Goal: Task Accomplishment & Management: Complete application form

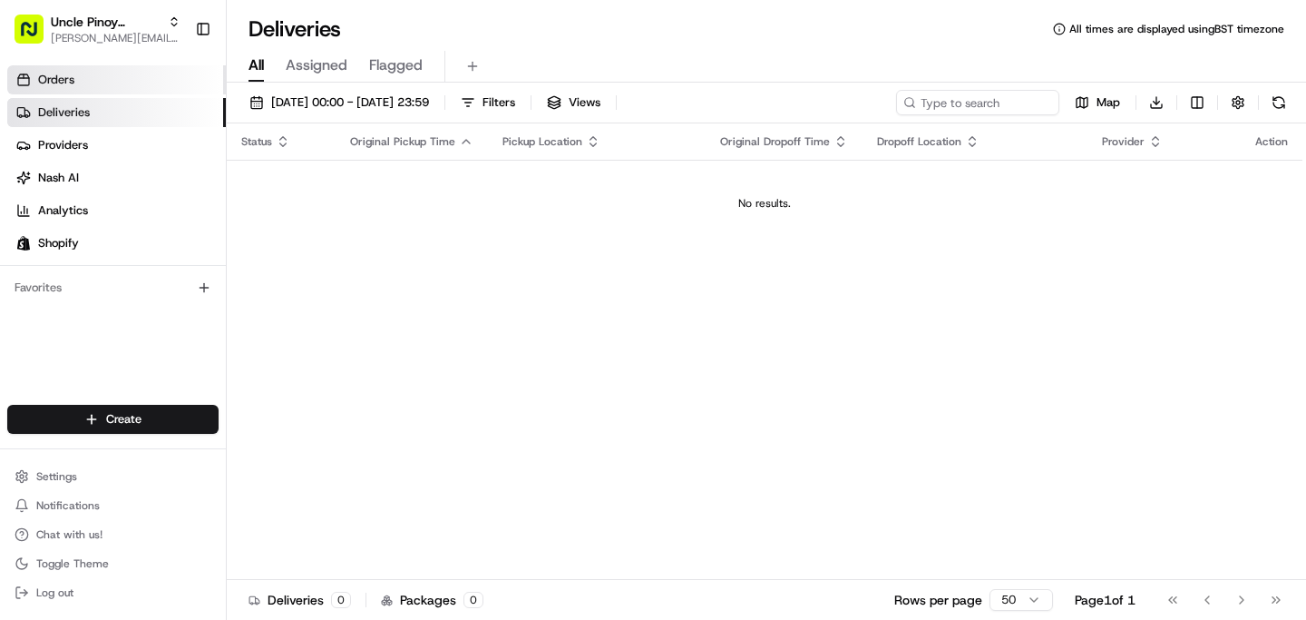
click at [122, 69] on link "Orders" at bounding box center [116, 79] width 219 height 29
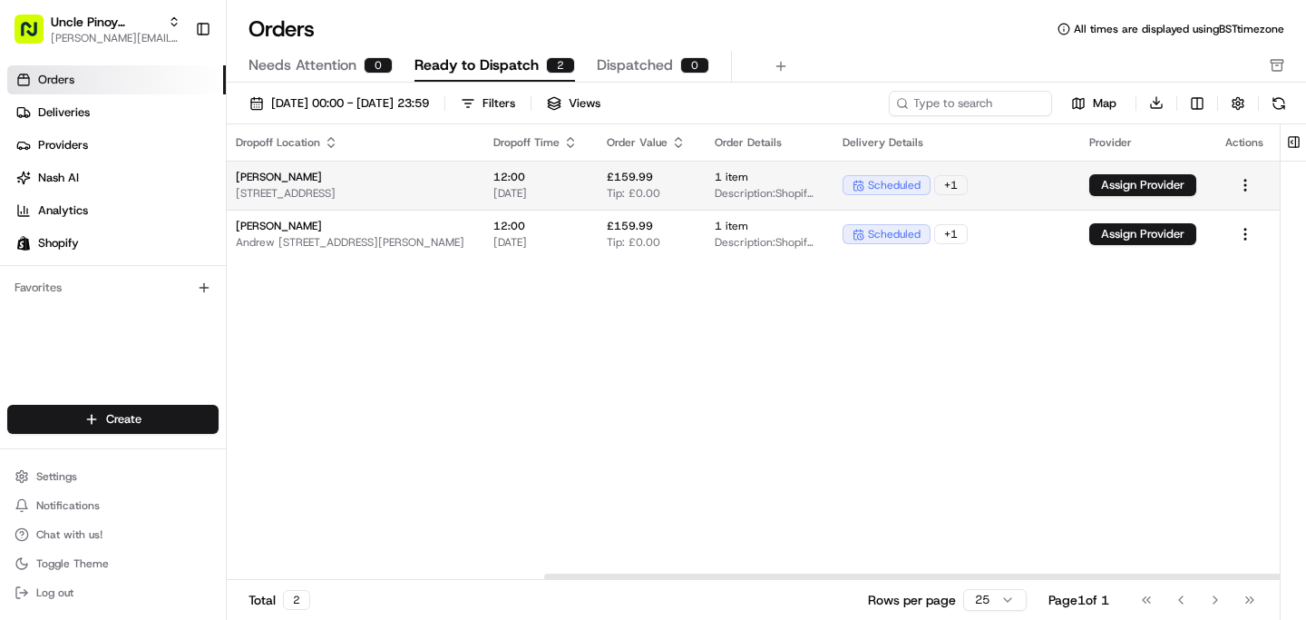
scroll to position [0, 454]
click at [1147, 182] on button "Assign Provider" at bounding box center [1143, 185] width 107 height 22
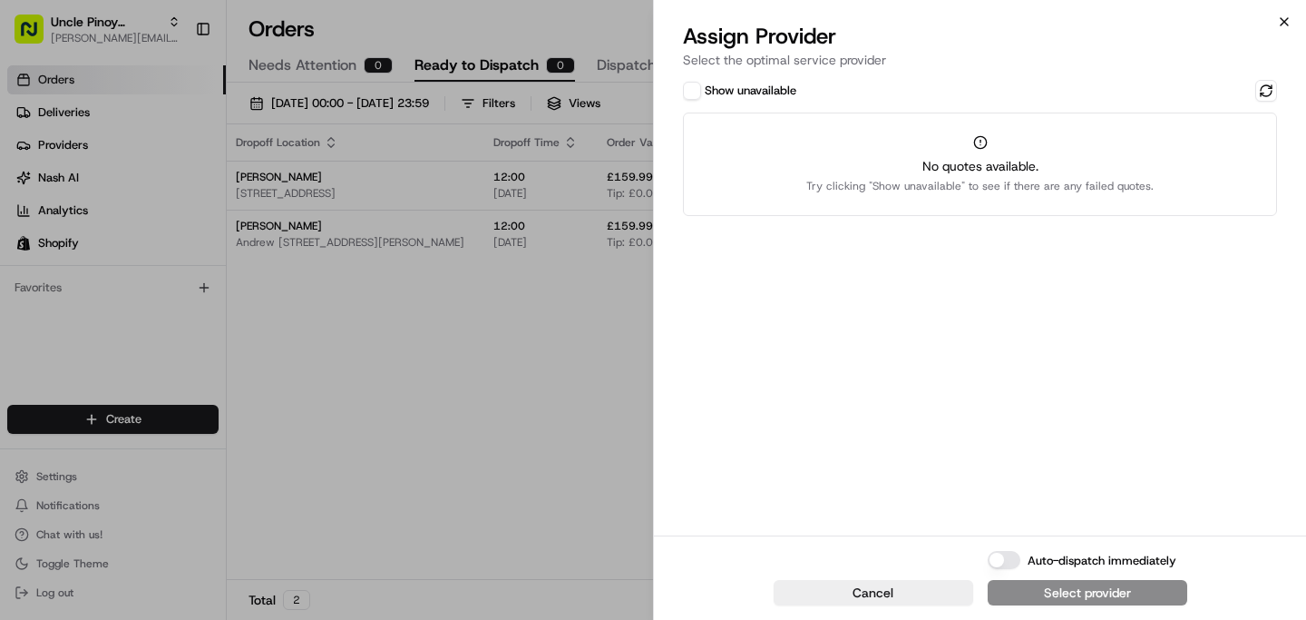
click at [1287, 17] on icon "button" at bounding box center [1284, 22] width 15 height 15
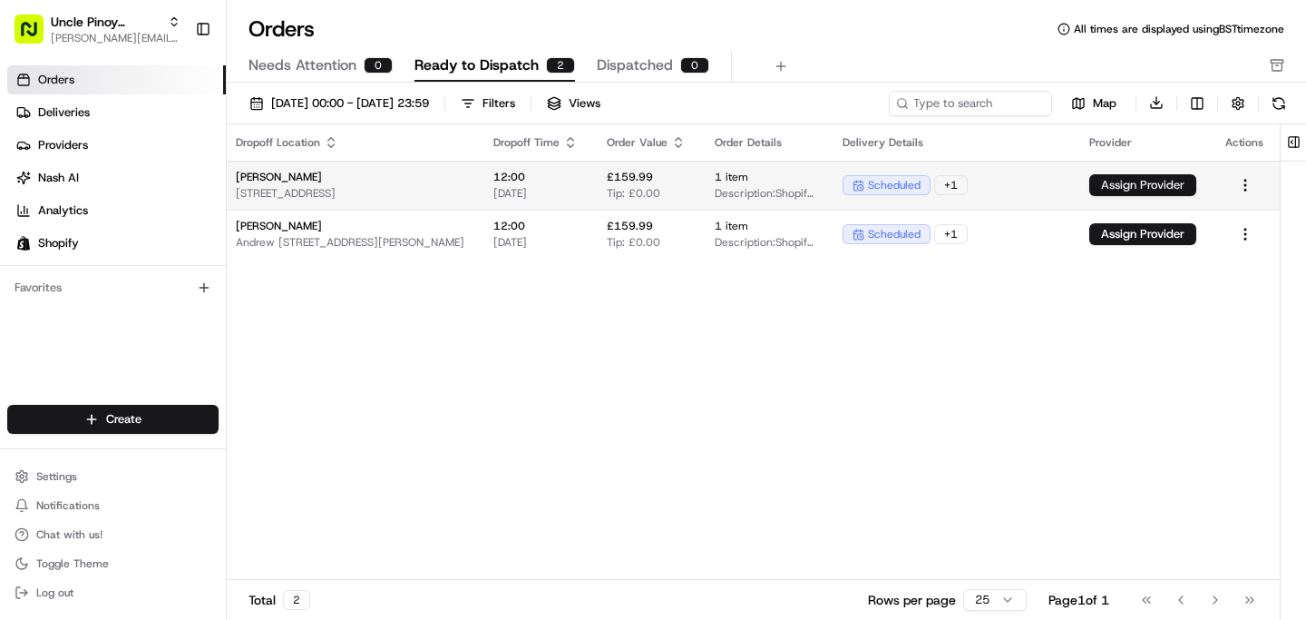
click at [1103, 192] on button "Assign Provider" at bounding box center [1143, 185] width 107 height 22
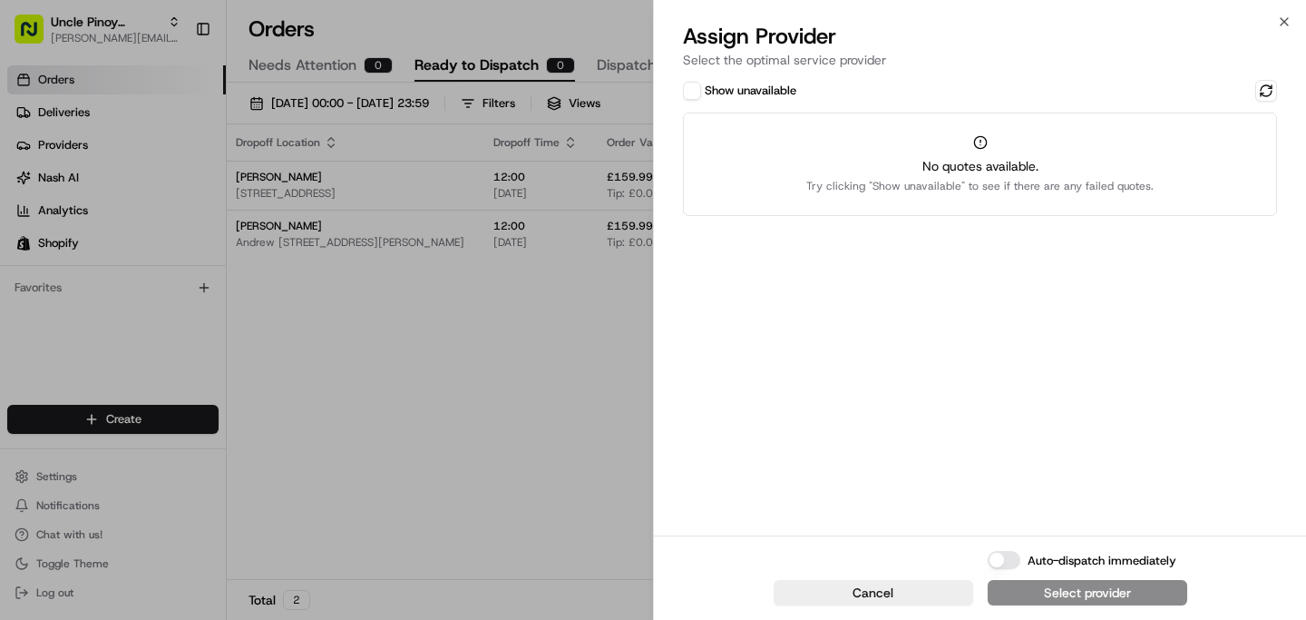
click at [800, 90] on div "Show unavailable" at bounding box center [980, 91] width 594 height 22
click at [781, 90] on label "Show unavailable" at bounding box center [751, 91] width 92 height 16
click at [701, 90] on button "Show unavailable" at bounding box center [692, 91] width 18 height 18
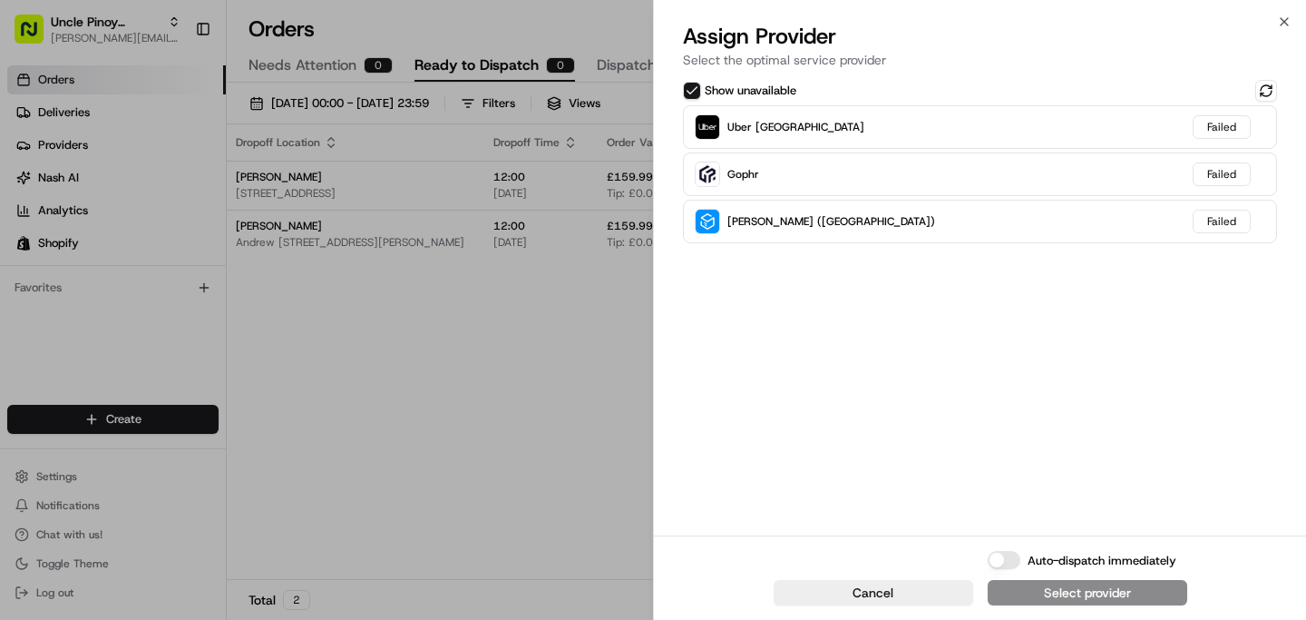
click at [769, 90] on label "Show unavailable" at bounding box center [751, 91] width 92 height 16
click at [701, 90] on button "Show unavailable" at bounding box center [692, 91] width 18 height 18
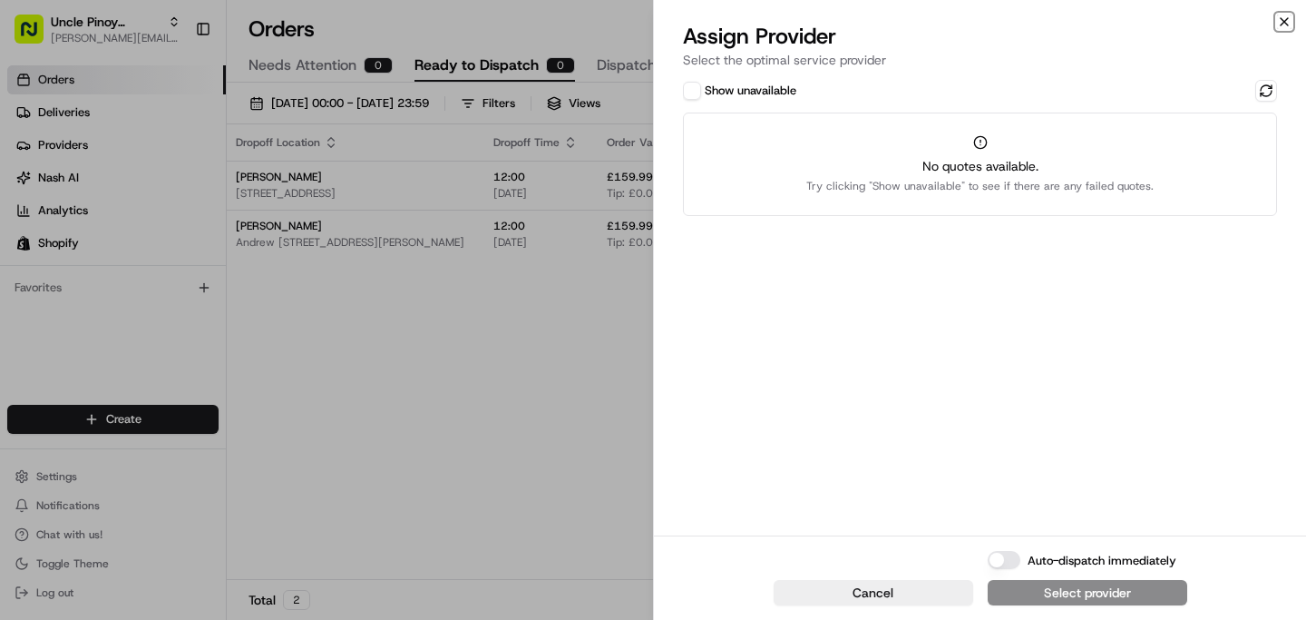
click at [1280, 22] on icon "button" at bounding box center [1284, 22] width 15 height 15
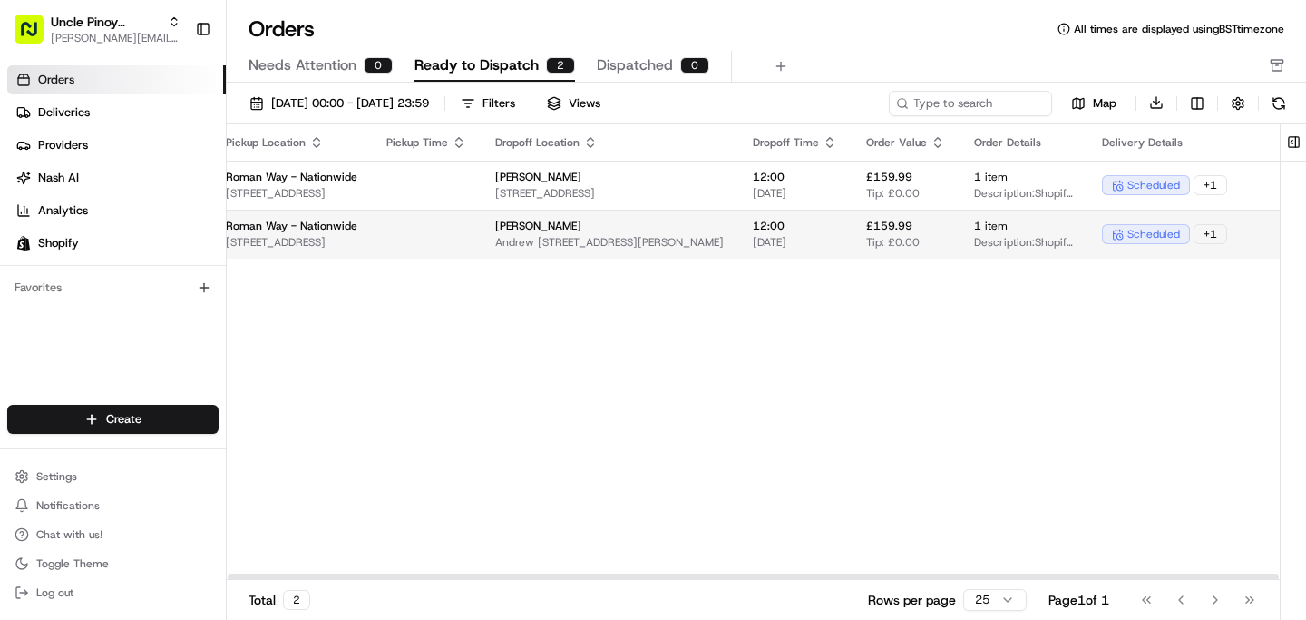
scroll to position [0, 0]
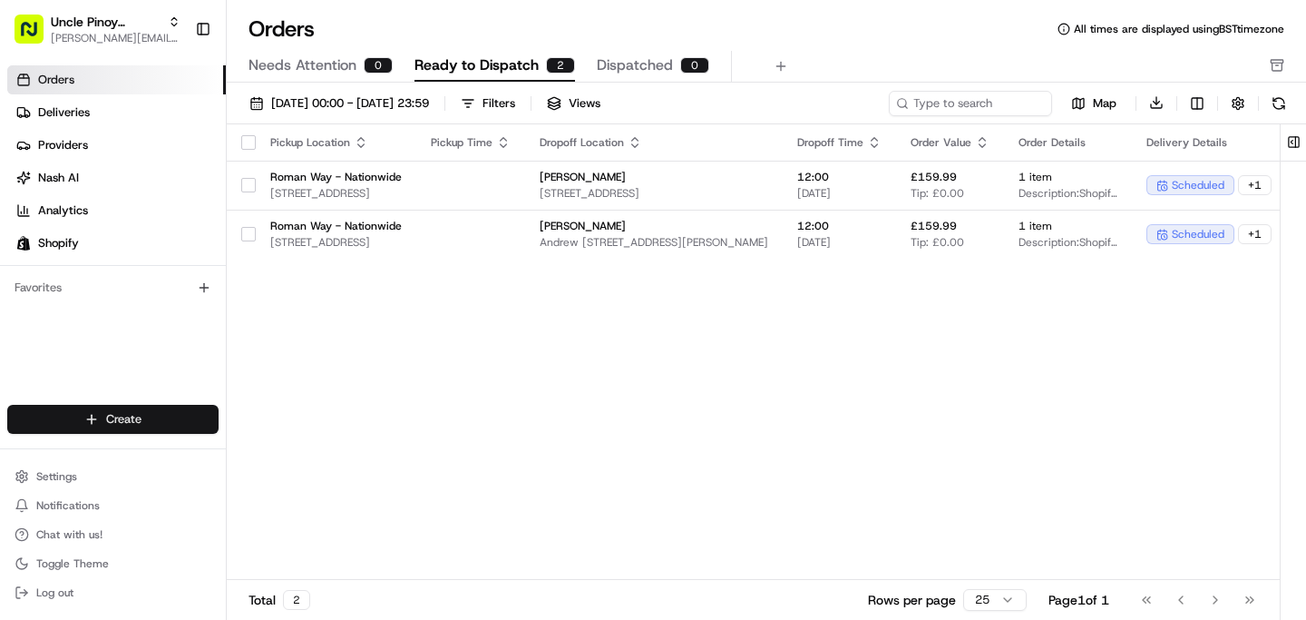
click at [143, 414] on html "Uncle Pinoy (Shopify) [EMAIL_ADDRESS][DOMAIN_NAME] Toggle Sidebar Orders Delive…" at bounding box center [653, 310] width 1306 height 620
click at [266, 456] on link "Delivery" at bounding box center [328, 452] width 202 height 33
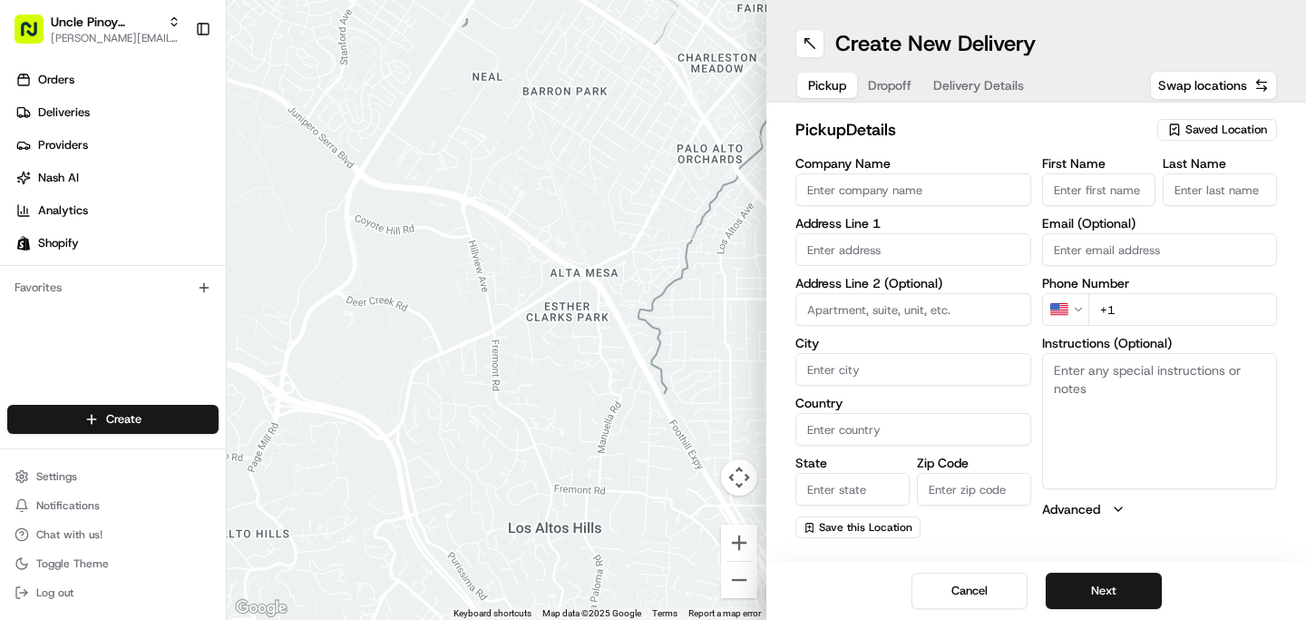
click at [1202, 135] on span "Saved Location" at bounding box center [1227, 130] width 82 height 16
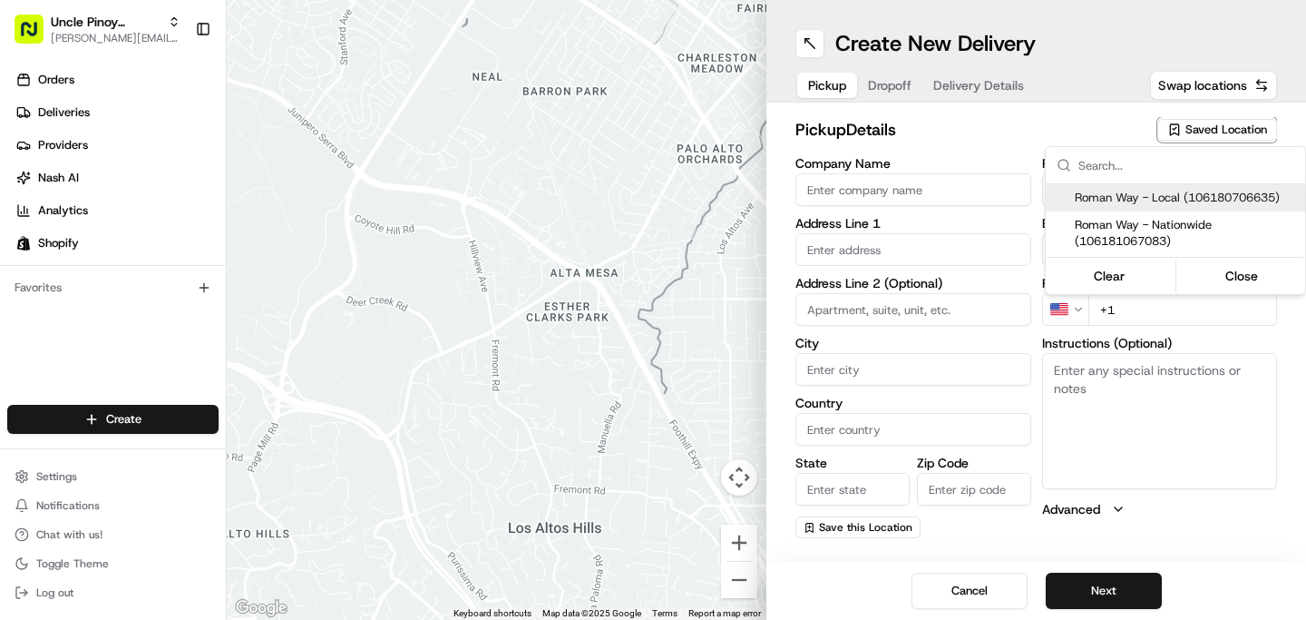
click at [1163, 197] on span "Roman Way - Local (106180706635)" at bounding box center [1186, 198] width 223 height 16
type input "Roman Way - Local"
type input "[STREET_ADDRESS]"
type input "[GEOGRAPHIC_DATA]"
type input "GB"
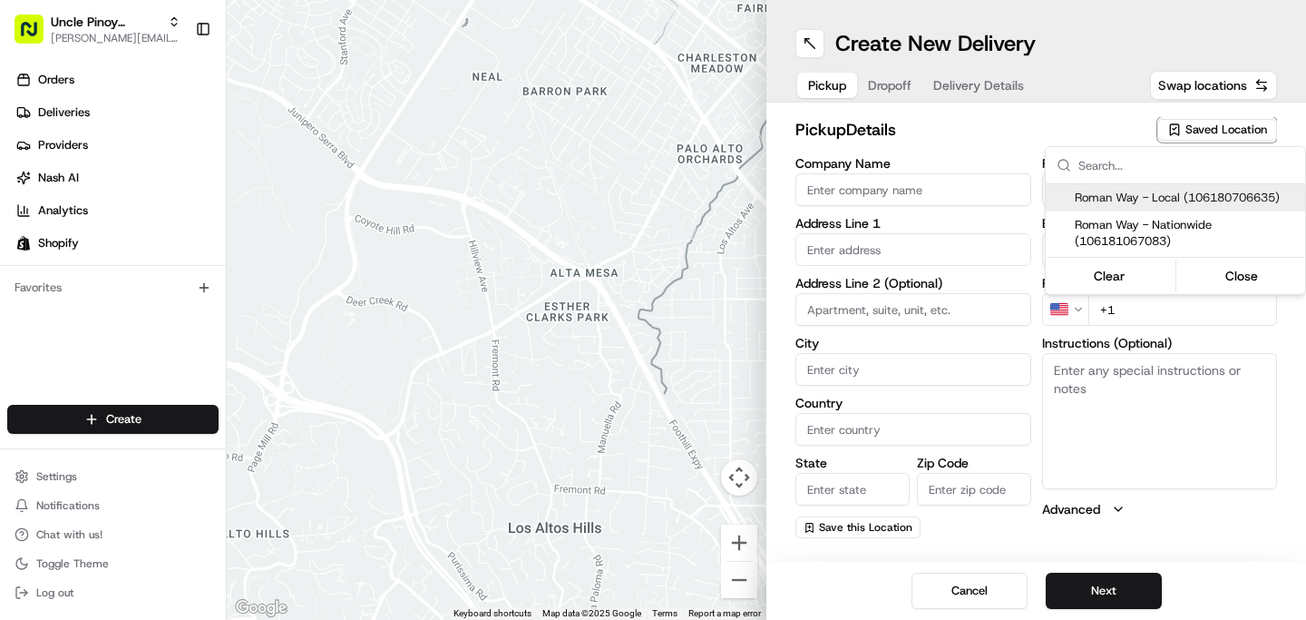
type input "[GEOGRAPHIC_DATA]"
type input "N7 8XH"
type input "[PHONE_NUMBER]"
type textarea "Unit 5, [GEOGRAPHIC_DATA], Kitchen 5: Uncle Pinoy"
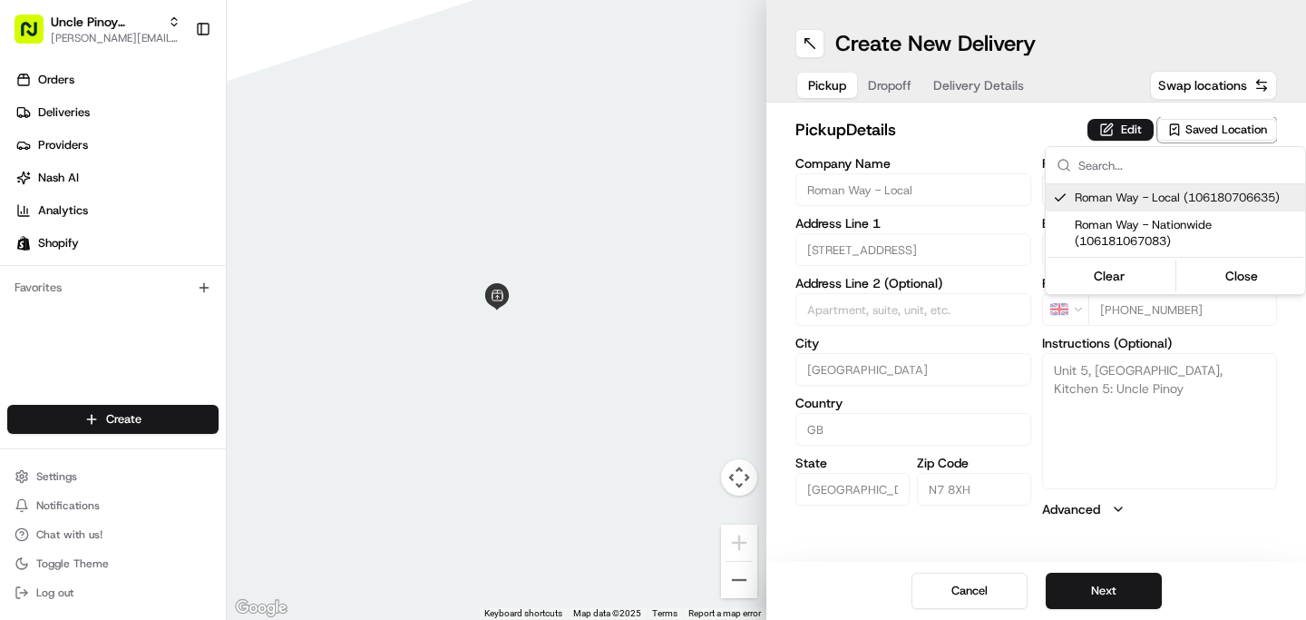
click at [1003, 134] on html "Uncle Pinoy (Shopify) [EMAIL_ADDRESS][DOMAIN_NAME] Toggle Sidebar Orders Delive…" at bounding box center [653, 310] width 1306 height 620
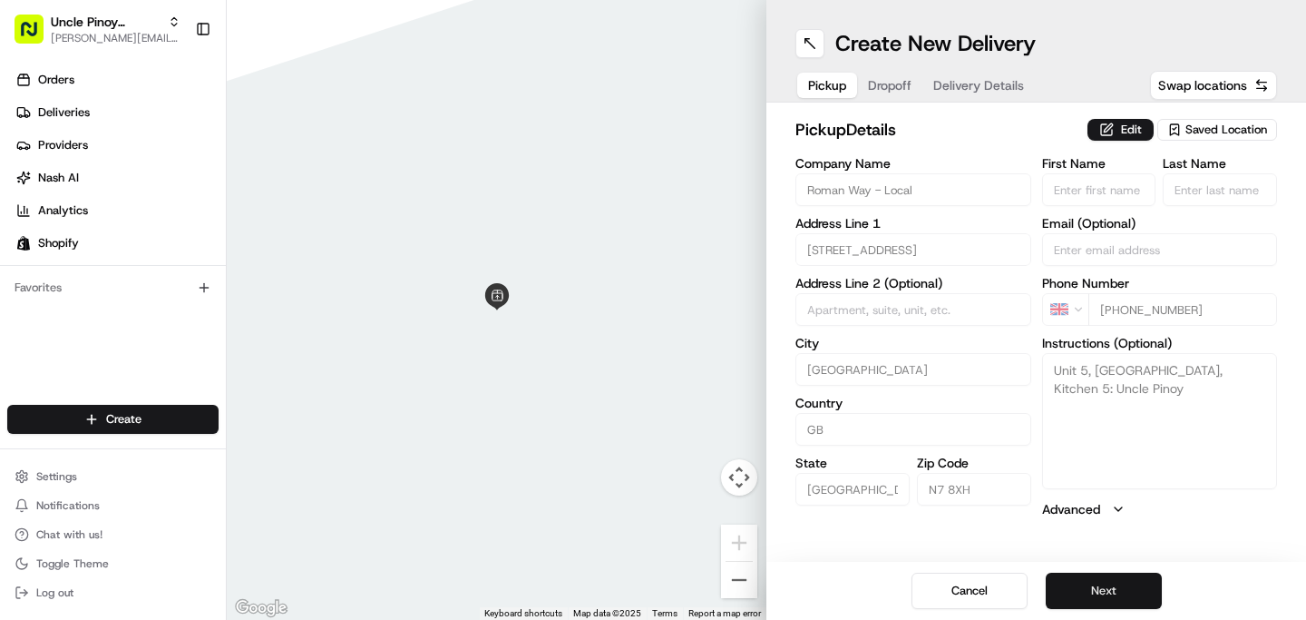
click at [1093, 591] on button "Next" at bounding box center [1104, 590] width 116 height 36
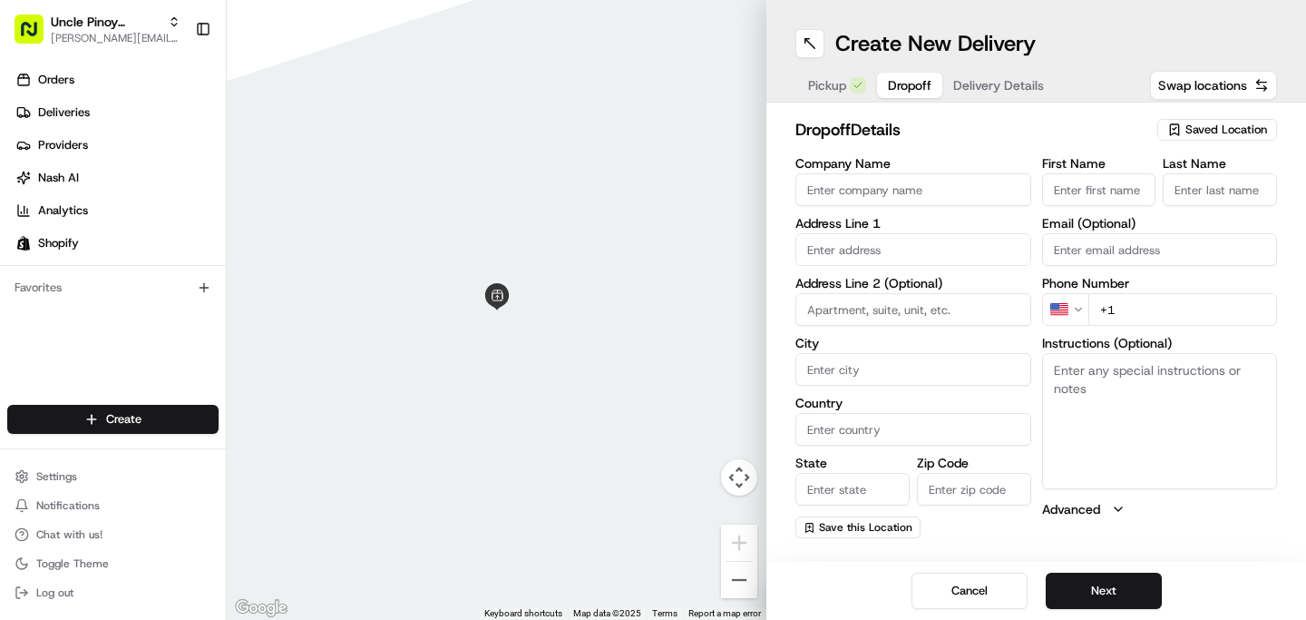
click at [879, 253] on input "text" at bounding box center [914, 249] width 236 height 33
paste input "[STREET_ADDRESS]"
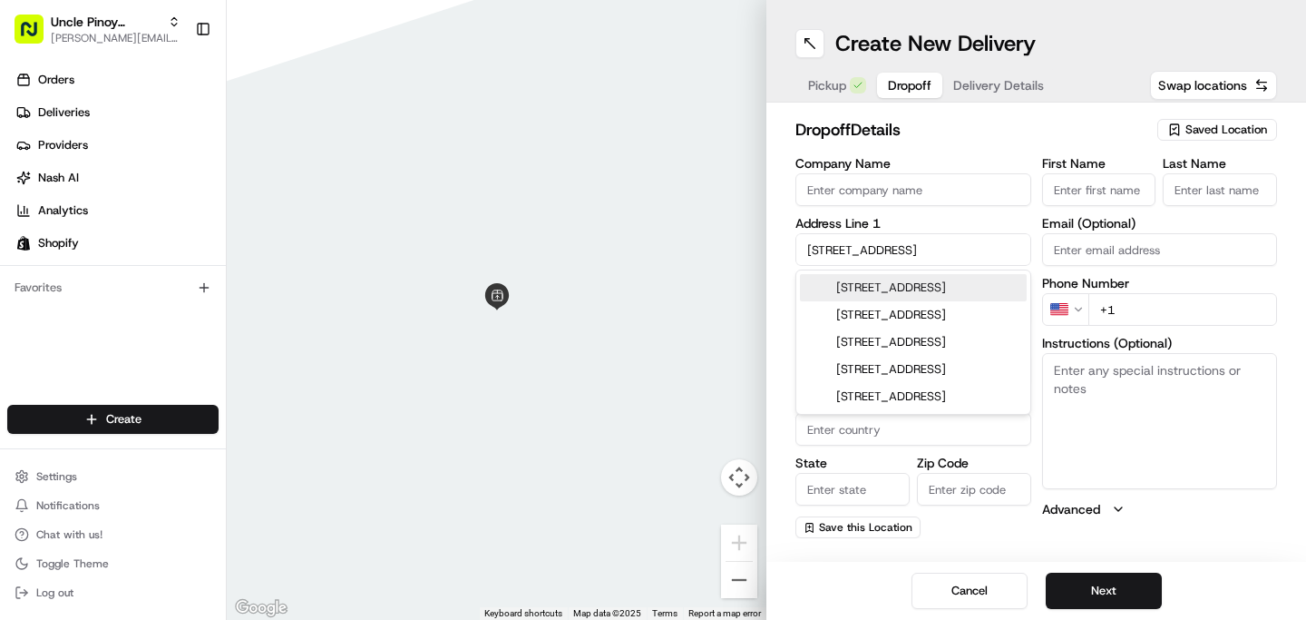
type input "[STREET_ADDRESS]"
click at [933, 227] on label "Address Line 1" at bounding box center [914, 223] width 236 height 13
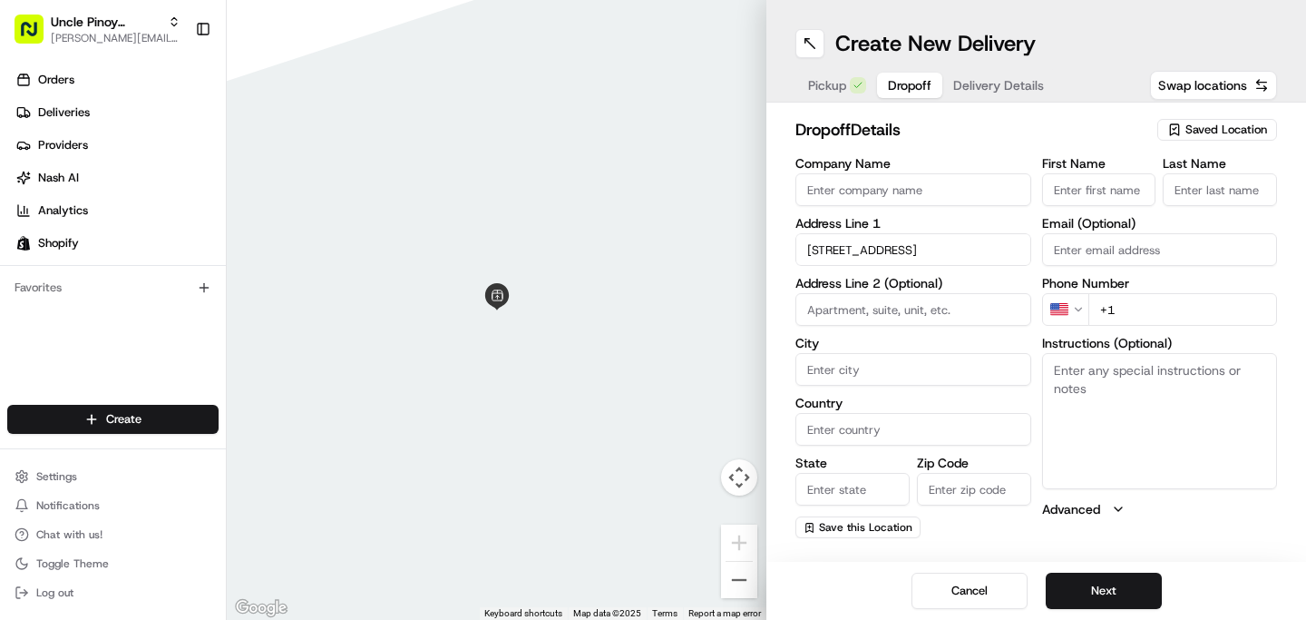
click at [953, 488] on input "Zip Code" at bounding box center [974, 489] width 114 height 33
paste input "IG4 5PJ"
type input "IG4 5PJ"
click at [888, 463] on label "State" at bounding box center [853, 462] width 114 height 13
click at [888, 473] on input "State" at bounding box center [853, 489] width 114 height 33
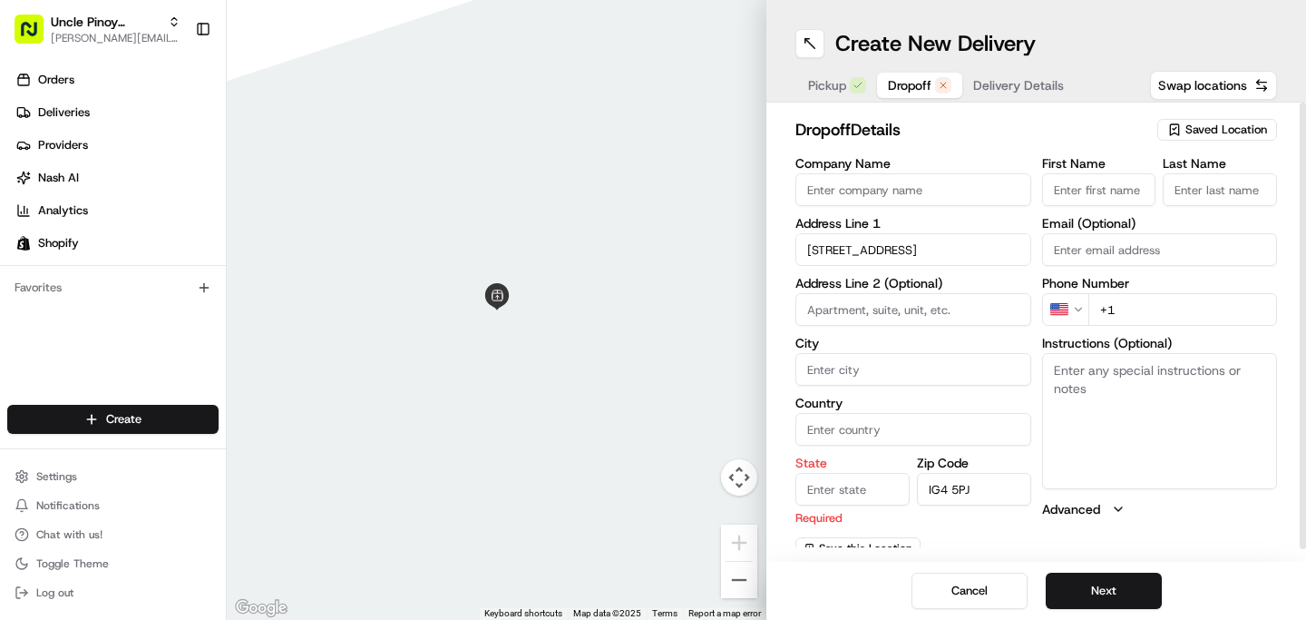
scroll to position [12, 0]
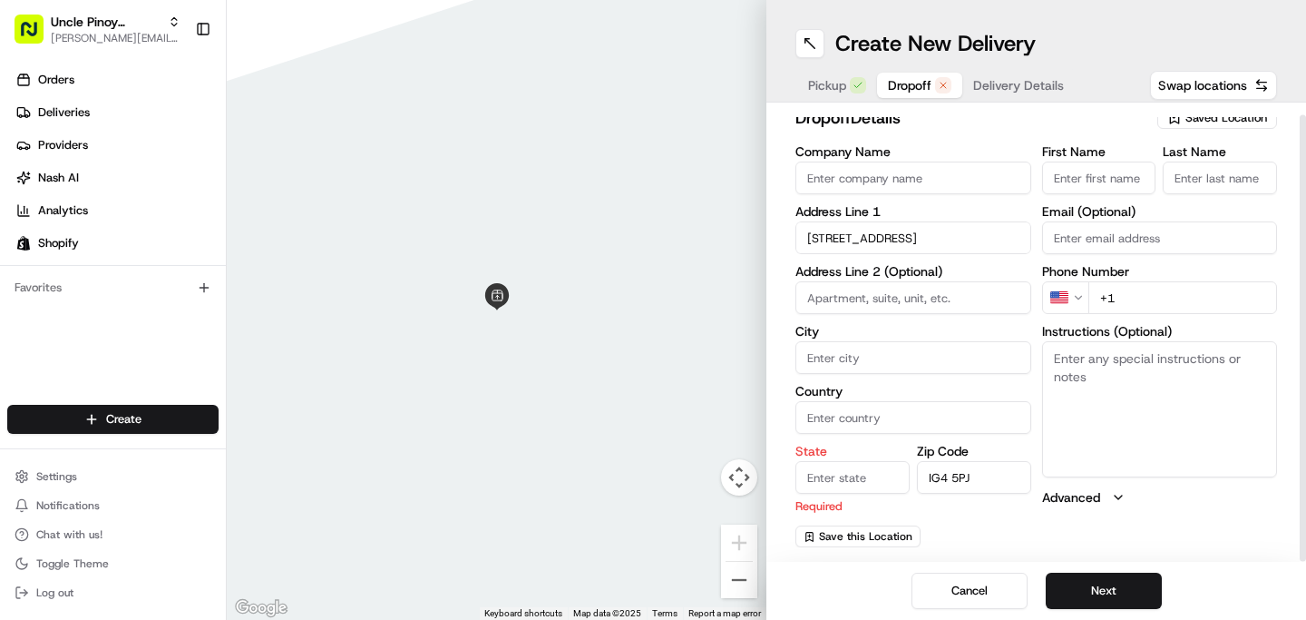
paste input "Ilford"
type input "Ilford"
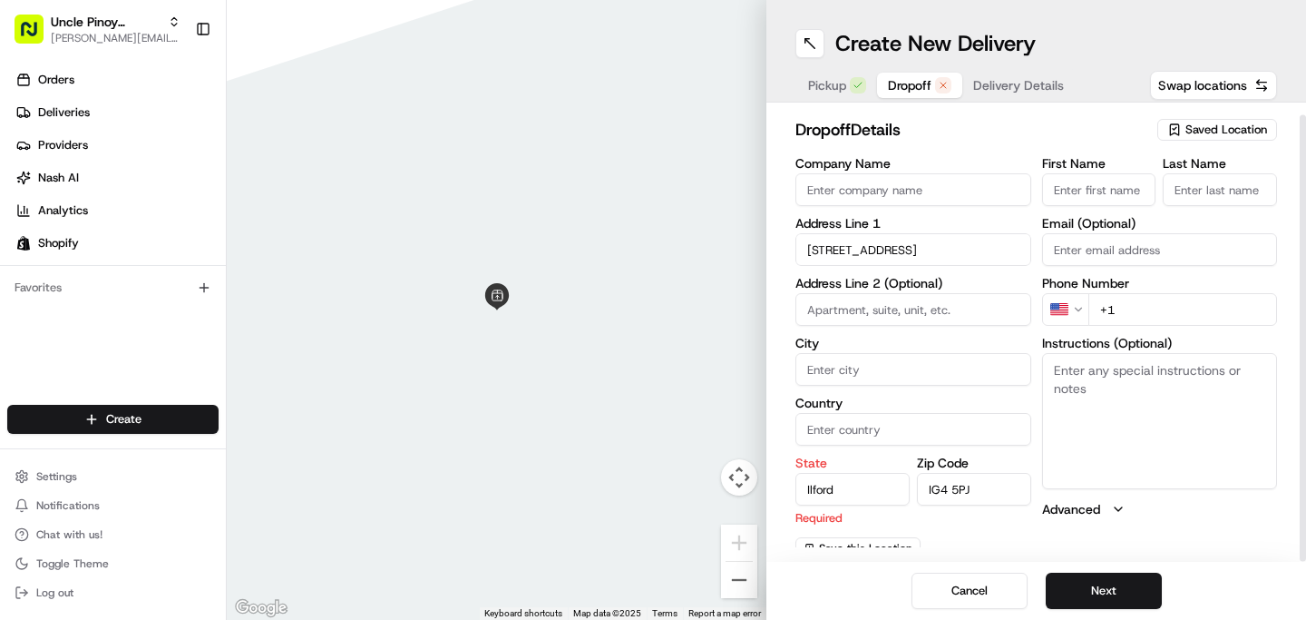
click at [865, 435] on div "Company Name Address Line [GEOGRAPHIC_DATA][STREET_ADDRESS] Address Line 2 (Opt…" at bounding box center [914, 358] width 236 height 402
click at [918, 187] on input "Company Name" at bounding box center [914, 189] width 236 height 33
paste input "[PERSON_NAME]"
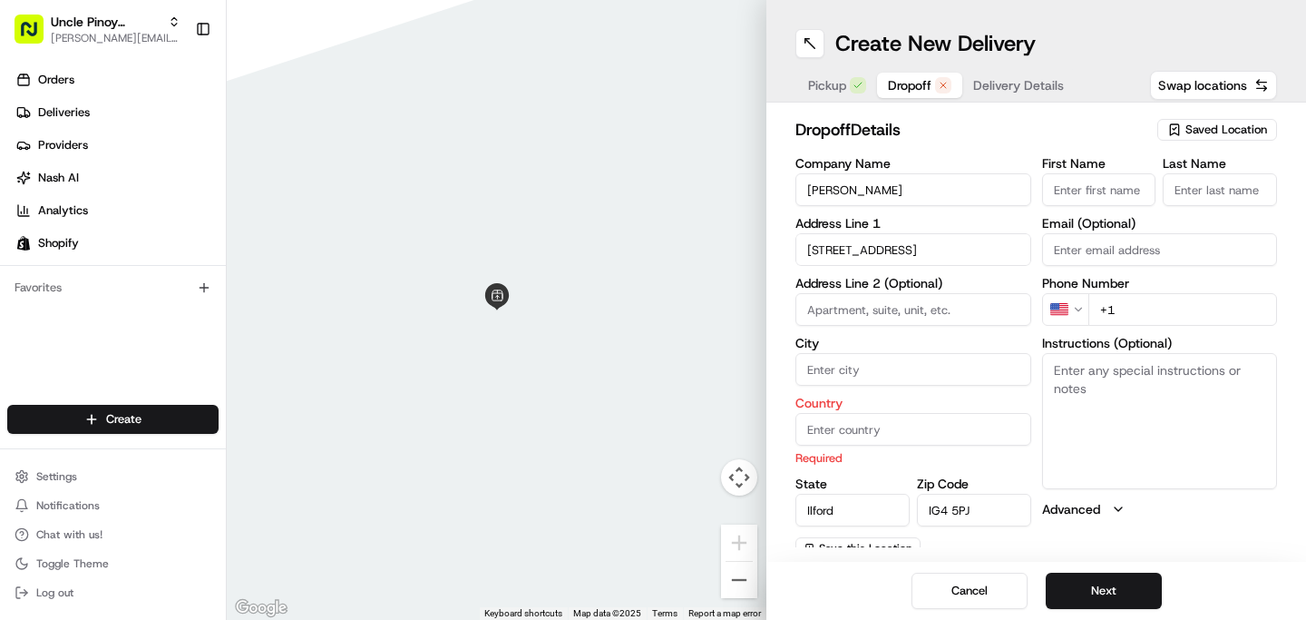
type input "[PERSON_NAME]"
drag, startPoint x: 1187, startPoint y: 306, endPoint x: 1050, endPoint y: 299, distance: 137.1
click at [1050, 299] on div "US +1" at bounding box center [1160, 309] width 236 height 33
paste input "44 7474 899459"
type input "[PHONE_NUMBER]"
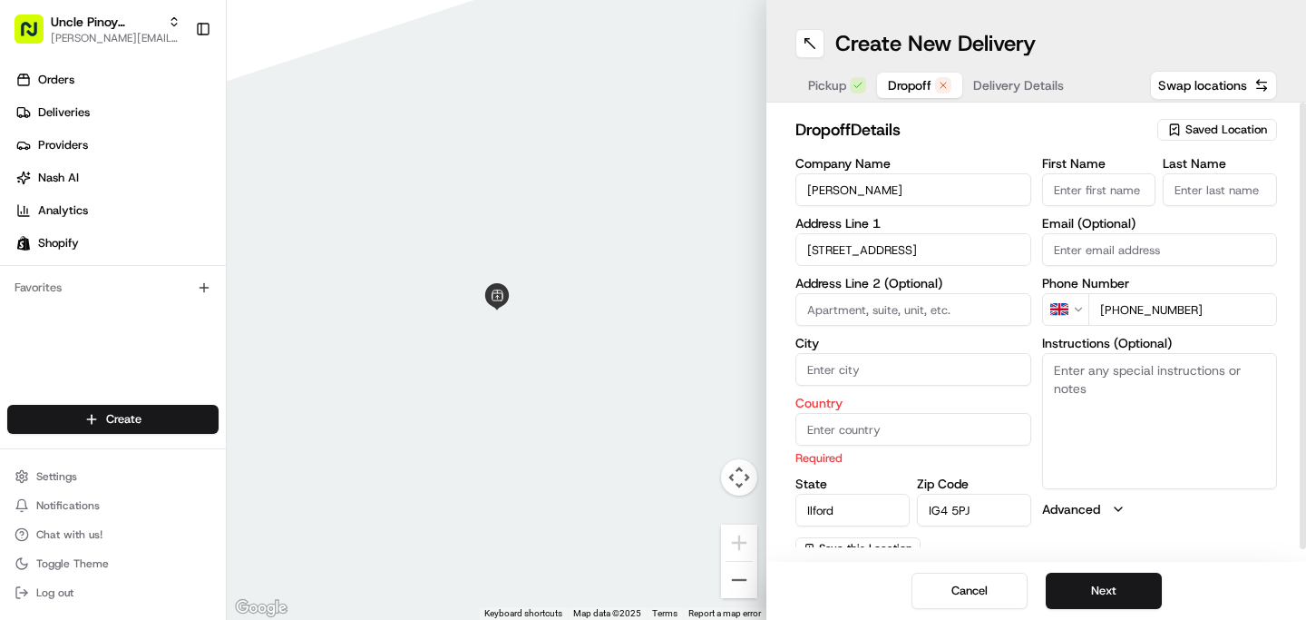
click at [1028, 271] on div "Company Name Justine Address Line [STREET_ADDRESS] Address Line 2 (Optional) Ci…" at bounding box center [914, 358] width 236 height 402
click at [1098, 587] on button "Next" at bounding box center [1104, 590] width 116 height 36
click at [921, 423] on input "Country" at bounding box center [914, 429] width 236 height 33
drag, startPoint x: 851, startPoint y: 507, endPoint x: 812, endPoint y: 507, distance: 39.0
click at [812, 507] on input "Ilford" at bounding box center [853, 509] width 114 height 33
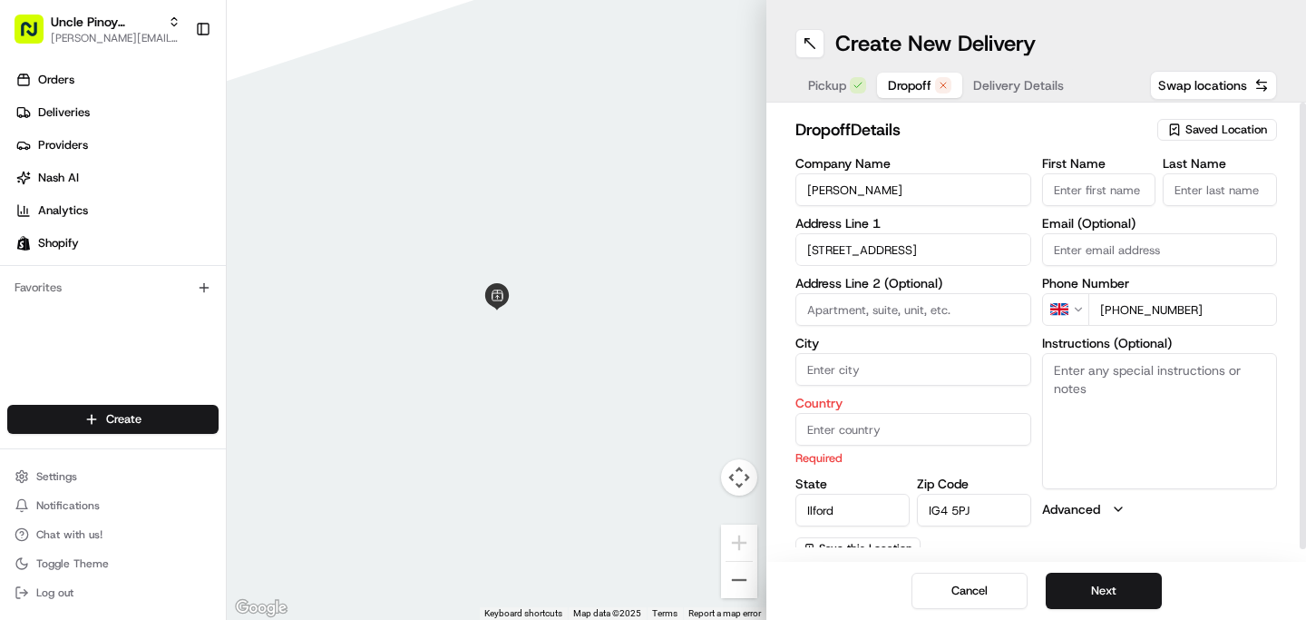
click at [852, 514] on input "Ilford" at bounding box center [853, 509] width 114 height 33
drag, startPoint x: 873, startPoint y: 521, endPoint x: 772, endPoint y: 521, distance: 100.7
click at [772, 521] on div "dropoff Details Saved Location Company Name Justine Address Line [STREET_ADDRES…" at bounding box center [1037, 332] width 540 height 459
click at [840, 503] on input "Ilford" at bounding box center [853, 509] width 114 height 33
drag, startPoint x: 854, startPoint y: 512, endPoint x: 788, endPoint y: 510, distance: 65.3
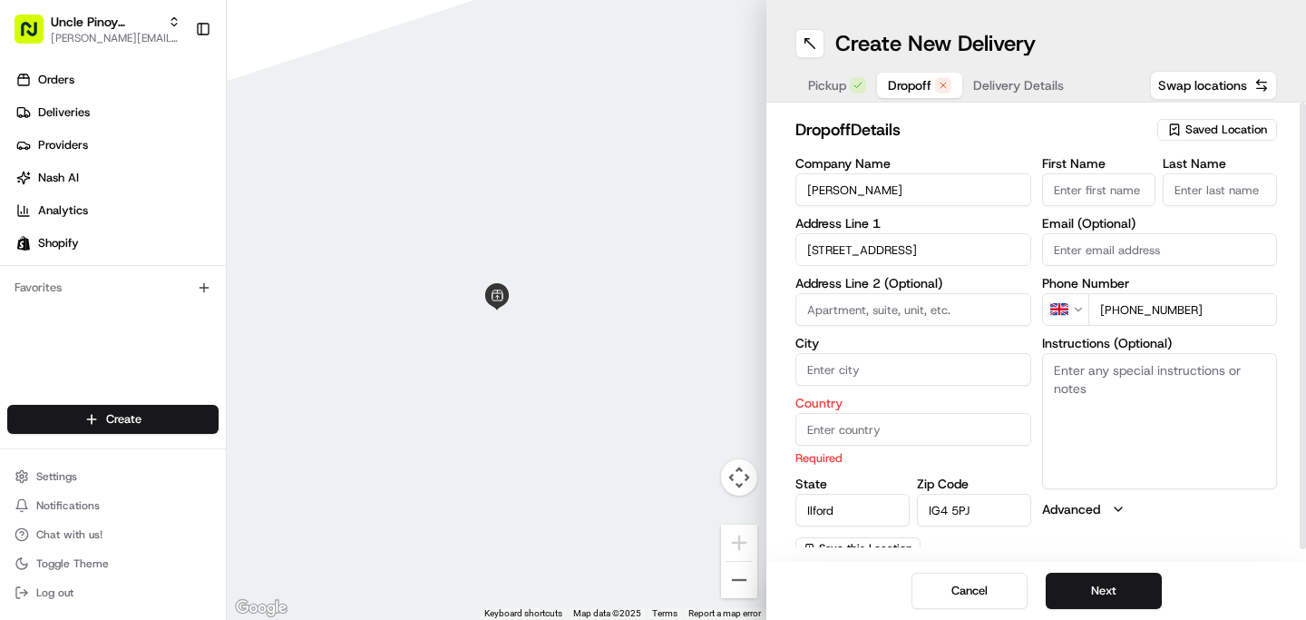
click at [788, 510] on div "dropoff Details Saved Location Company Name Justine Address Line [STREET_ADDRES…" at bounding box center [1037, 332] width 540 height 459
click at [829, 447] on div "Country Required" at bounding box center [914, 431] width 236 height 70
click at [831, 440] on input "Country" at bounding box center [914, 429] width 236 height 33
paste input "Ilford"
type input "Ilford"
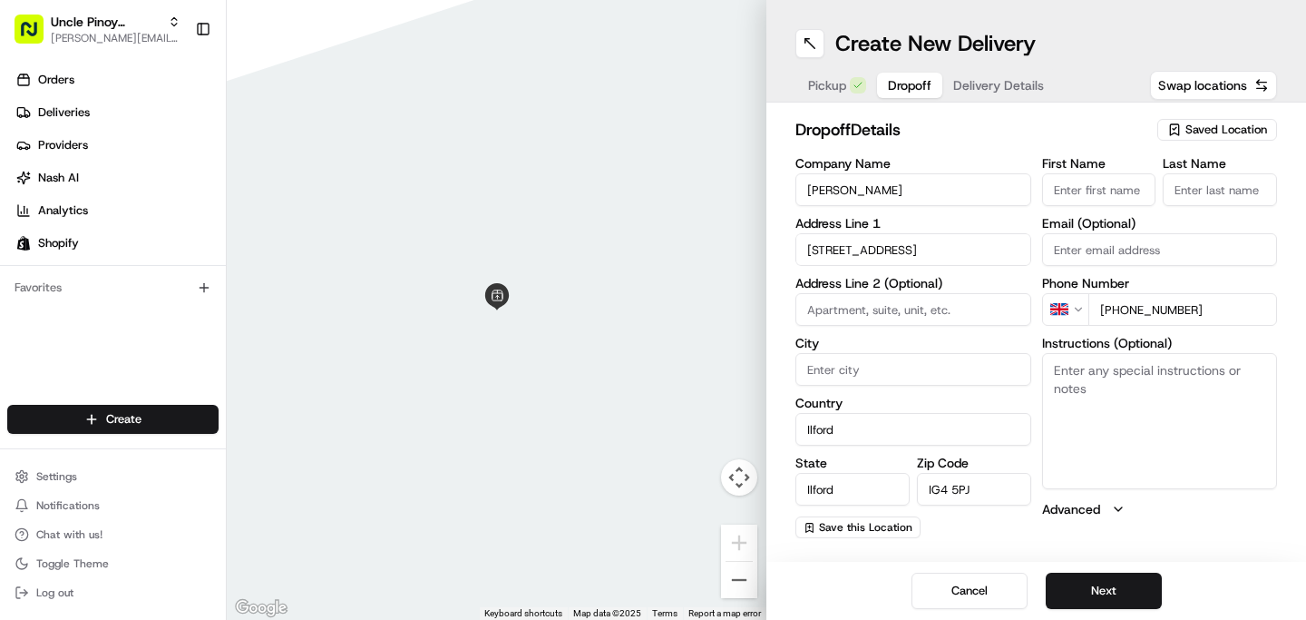
drag, startPoint x: 845, startPoint y: 513, endPoint x: 803, endPoint y: 513, distance: 42.6
click at [803, 513] on div "Company Name Justine Address Line [GEOGRAPHIC_DATA][STREET_ADDRESS] Address Lin…" at bounding box center [914, 347] width 236 height 381
type input "I"
click at [1119, 586] on button "Next" at bounding box center [1104, 590] width 116 height 36
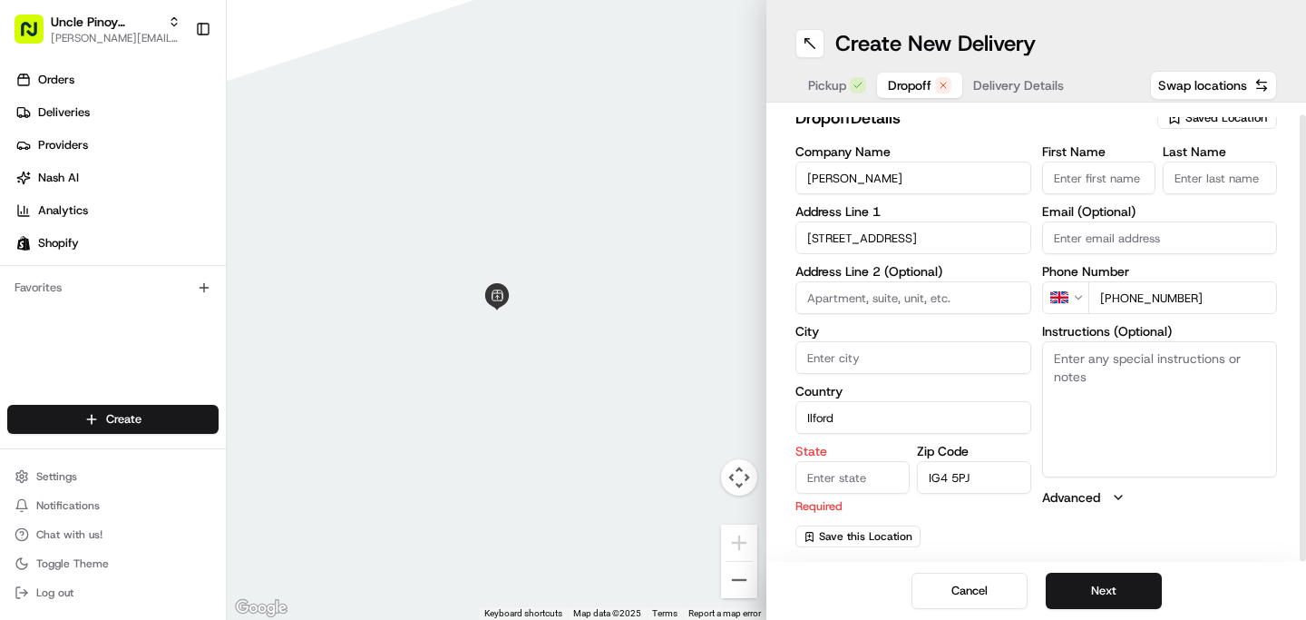
click at [855, 469] on input "State" at bounding box center [853, 477] width 114 height 33
type input "[GEOGRAPHIC_DATA]"
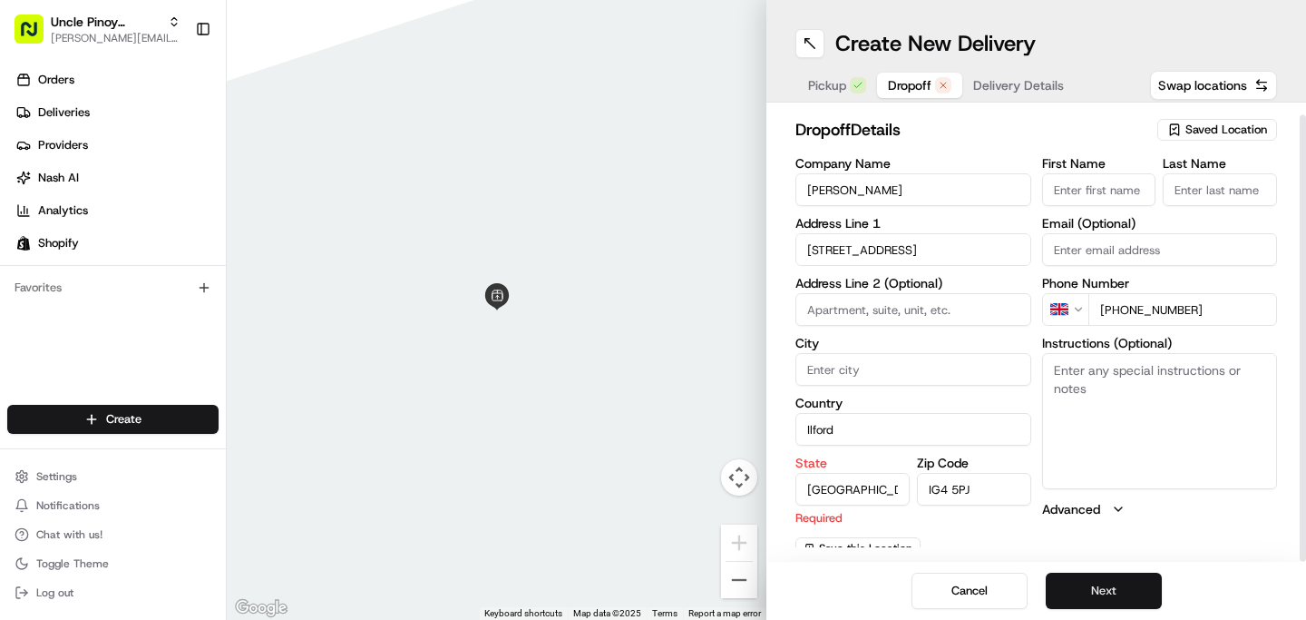
click at [1107, 578] on button "Next" at bounding box center [1104, 590] width 116 height 36
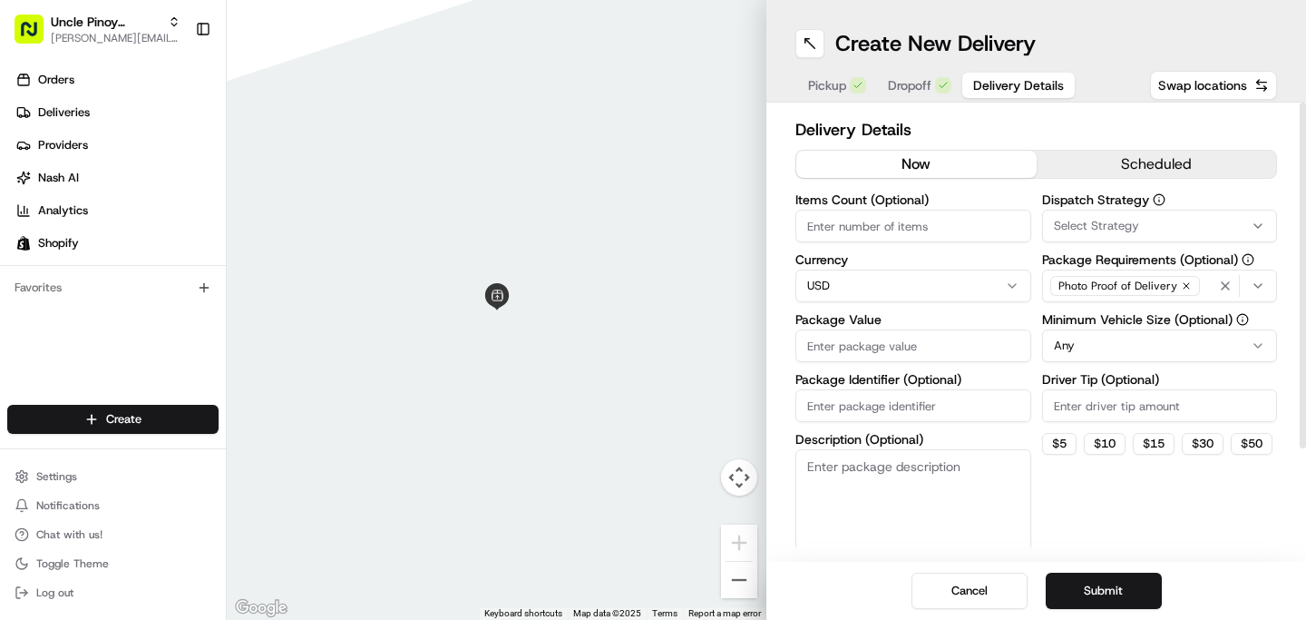
click at [955, 223] on input "Items Count (Optional)" at bounding box center [914, 226] width 236 height 33
drag, startPoint x: 953, startPoint y: 231, endPoint x: 751, endPoint y: 230, distance: 202.3
click at [751, 230] on div "← Move left → Move right ↑ Move up ↓ Move down + Zoom in - Zoom out Home Jump l…" at bounding box center [767, 310] width 1080 height 620
type input "1"
click at [854, 303] on div "Items Count (Optional) 1 Currency USD Package Value Package Identifier (Optiona…" at bounding box center [914, 371] width 236 height 357
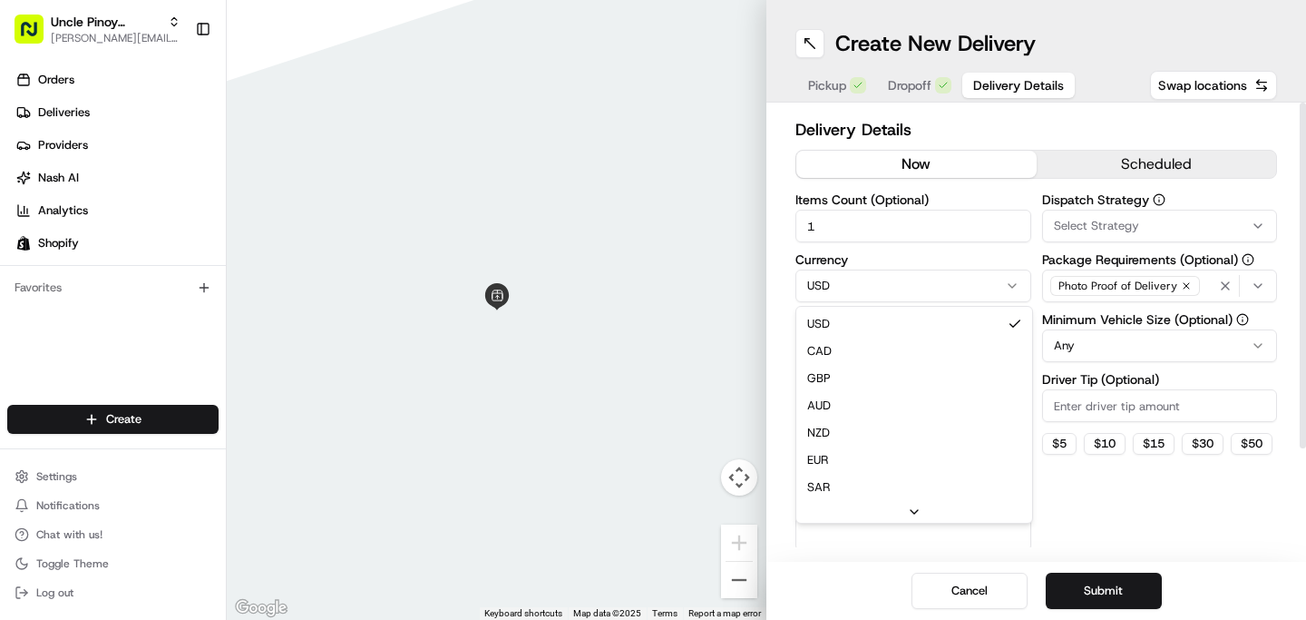
click at [854, 298] on html "Uncle Pinoy (Shopify) [EMAIL_ADDRESS][DOMAIN_NAME] Toggle Sidebar Orders Delive…" at bounding box center [653, 310] width 1306 height 620
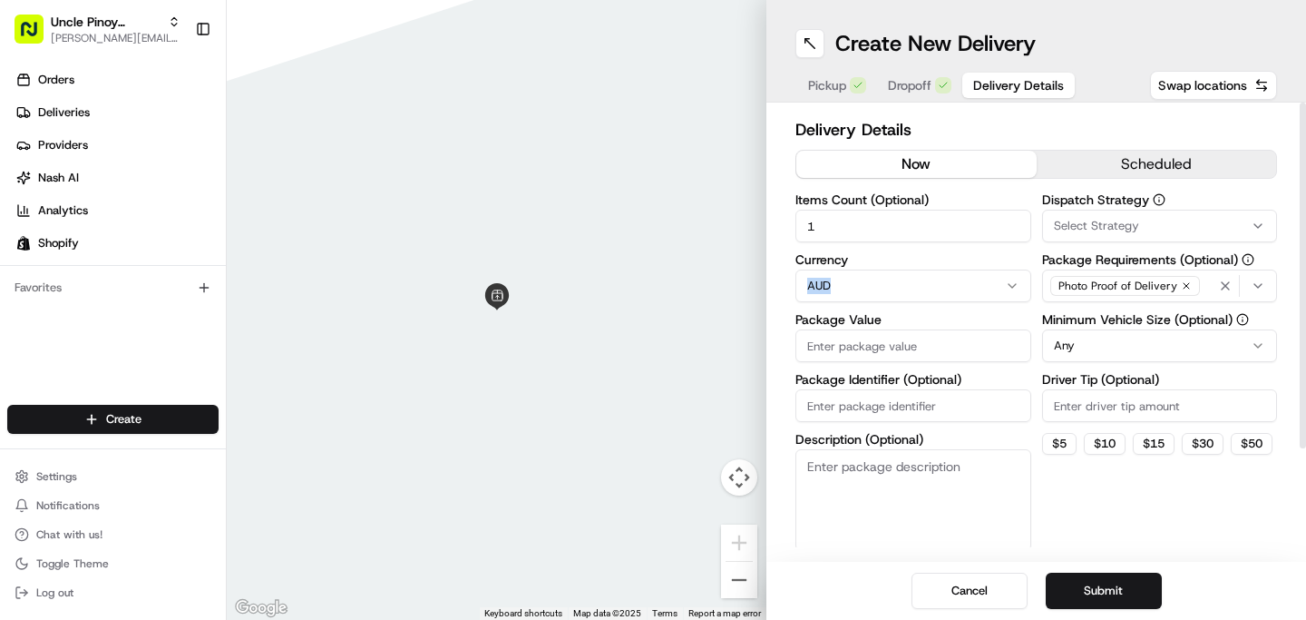
drag, startPoint x: 858, startPoint y: 392, endPoint x: 857, endPoint y: 273, distance: 118.8
click at [857, 273] on div "Items Count (Optional) 1 Currency AUD Package Value Package Identifier (Optiona…" at bounding box center [914, 371] width 236 height 357
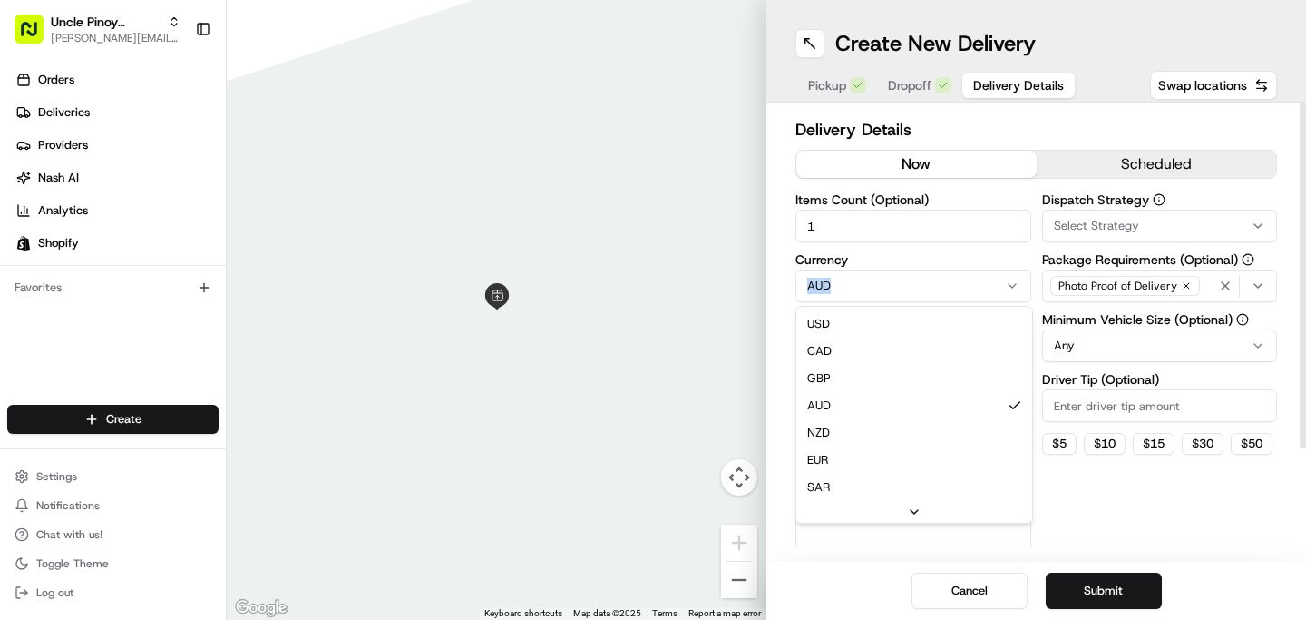
click at [857, 273] on html "Uncle Pinoy (Shopify) [EMAIL_ADDRESS][DOMAIN_NAME] Toggle Sidebar Orders Delive…" at bounding box center [653, 310] width 1306 height 620
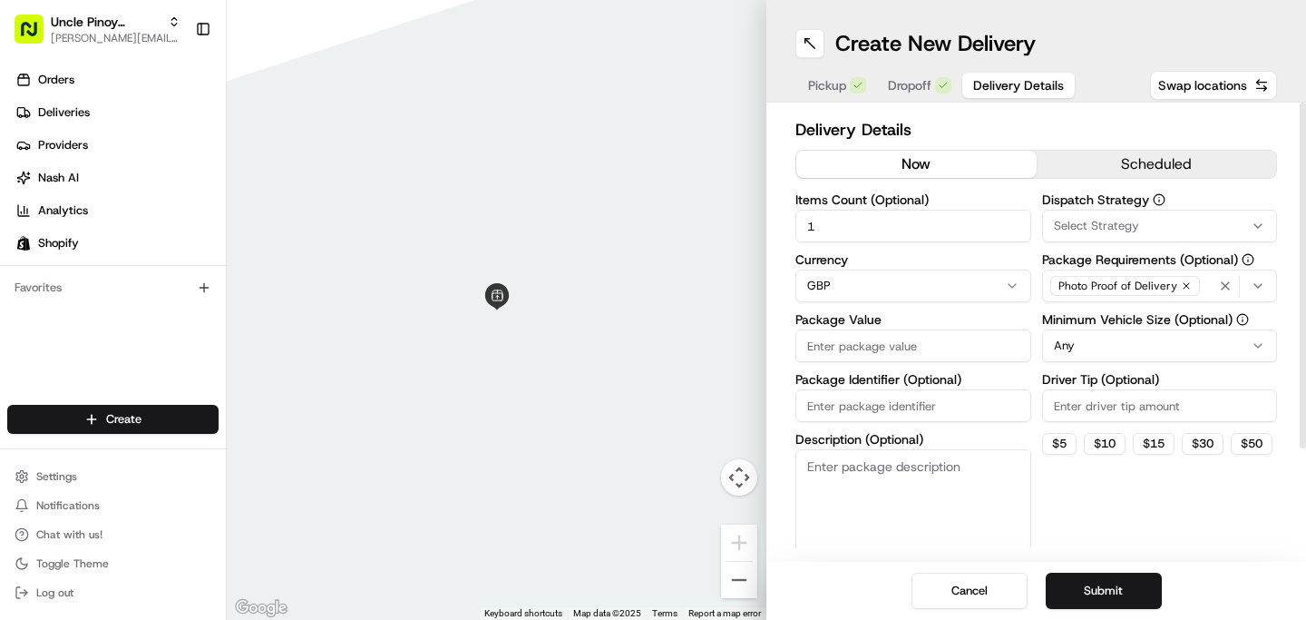
click at [850, 341] on input "Package Value" at bounding box center [914, 345] width 236 height 33
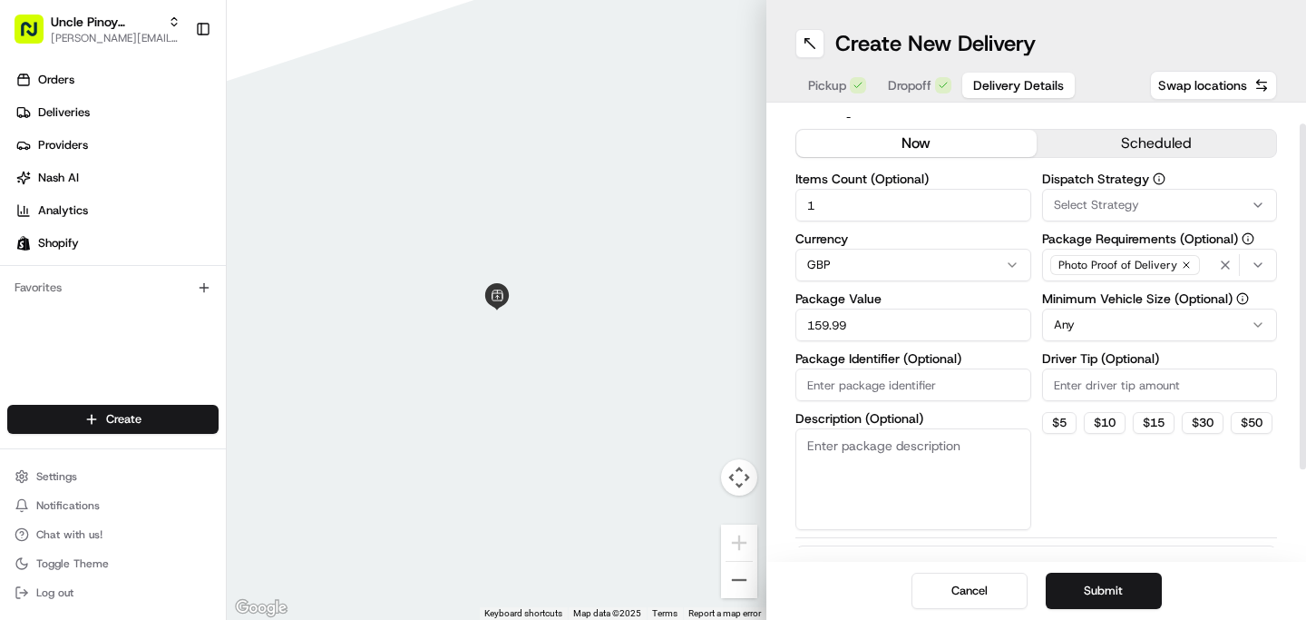
scroll to position [45, 0]
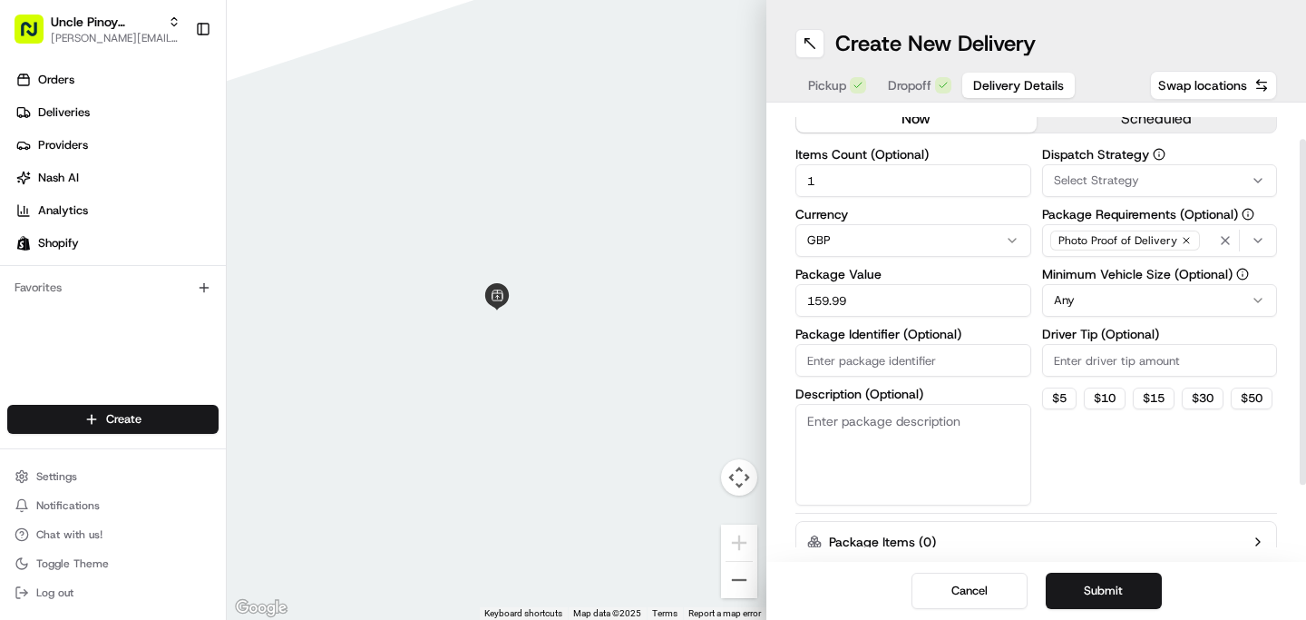
type input "159.99"
click at [1136, 298] on html "Uncle Pinoy (Shopify) [EMAIL_ADDRESS][DOMAIN_NAME] Toggle Sidebar Orders Delive…" at bounding box center [653, 310] width 1306 height 620
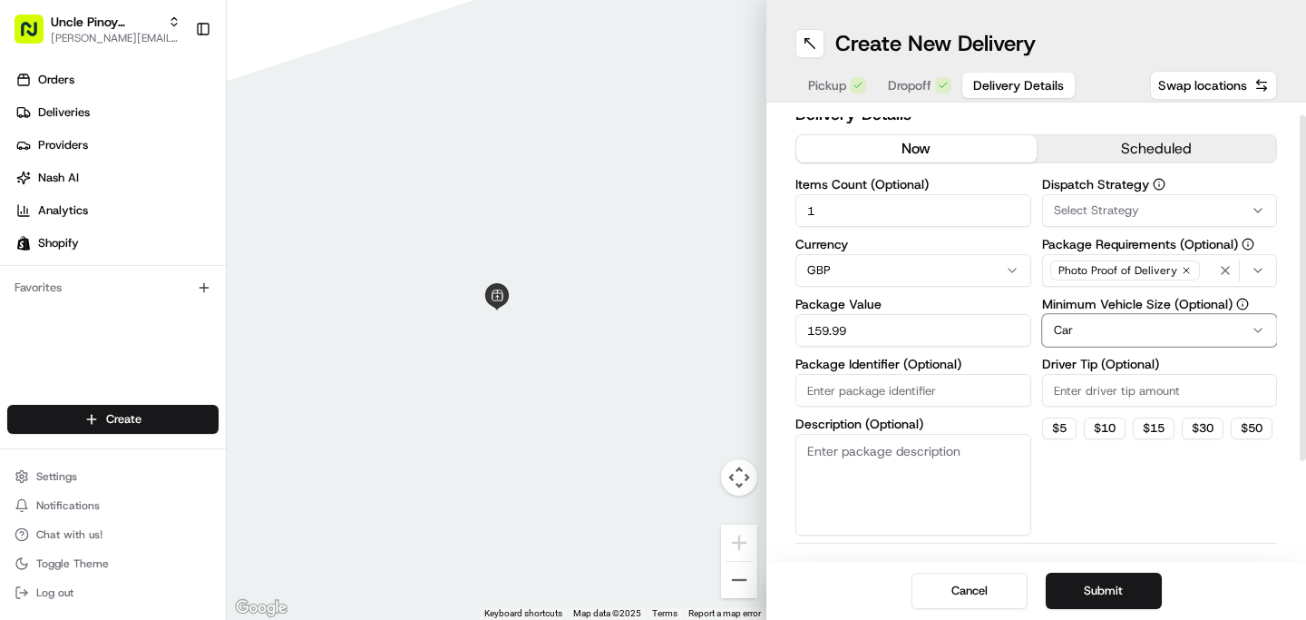
scroll to position [13, 0]
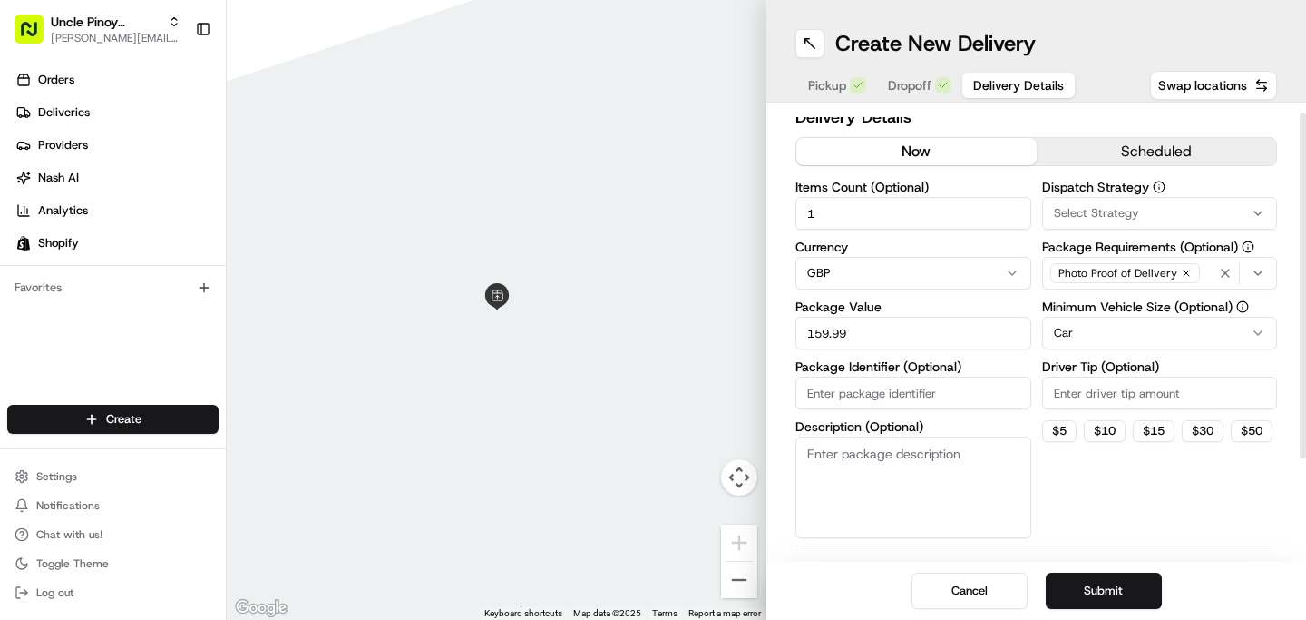
click at [1090, 217] on span "Select Strategy" at bounding box center [1096, 213] width 85 height 16
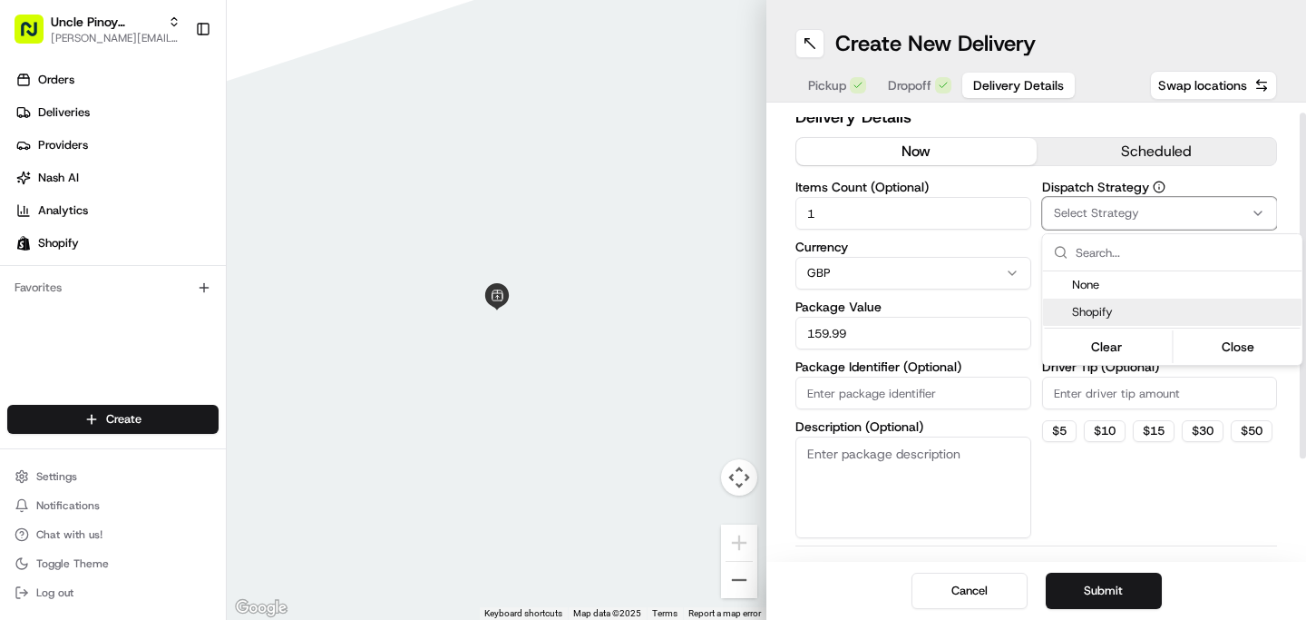
click at [1098, 313] on span "Shopify" at bounding box center [1183, 312] width 223 height 16
click at [1024, 171] on html "Uncle Pinoy (Shopify) [EMAIL_ADDRESS][DOMAIN_NAME] Toggle Sidebar Orders Delive…" at bounding box center [653, 310] width 1306 height 620
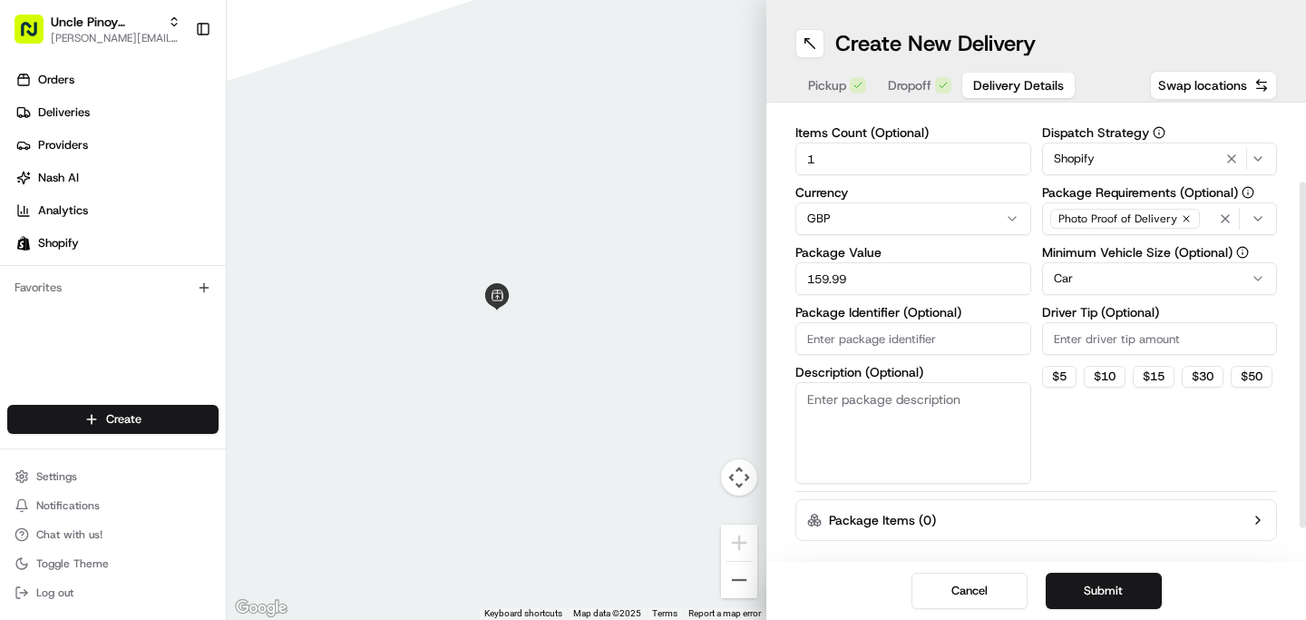
scroll to position [142, 0]
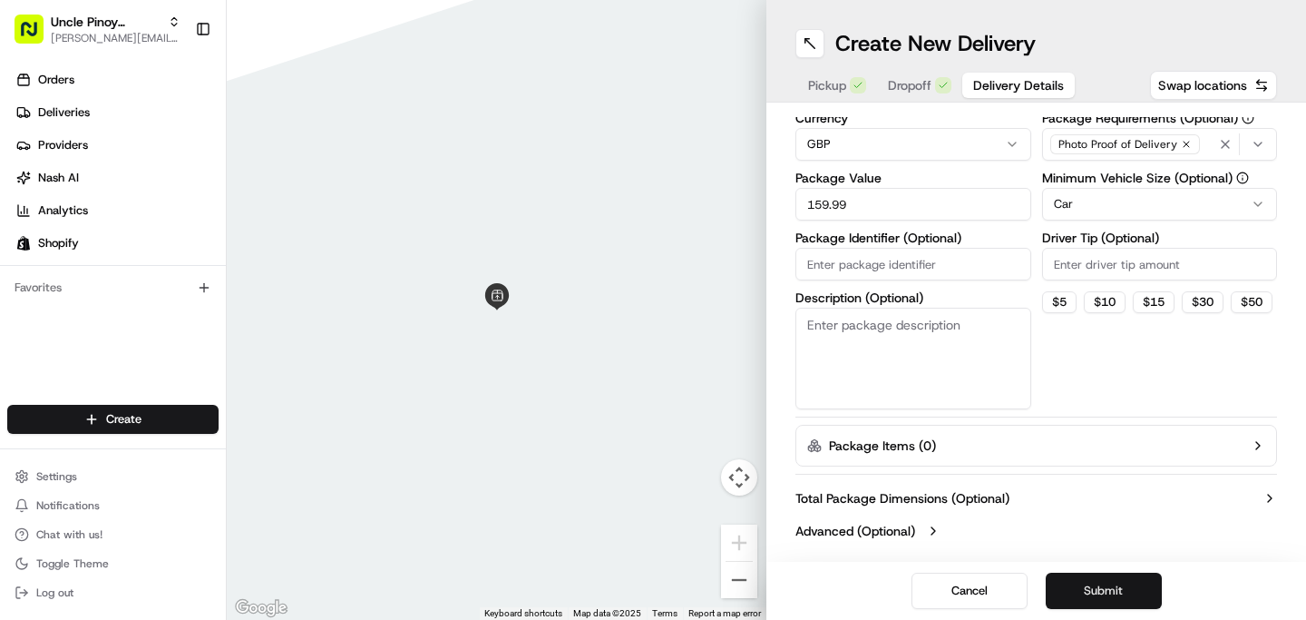
click at [1100, 592] on button "Submit" at bounding box center [1104, 590] width 116 height 36
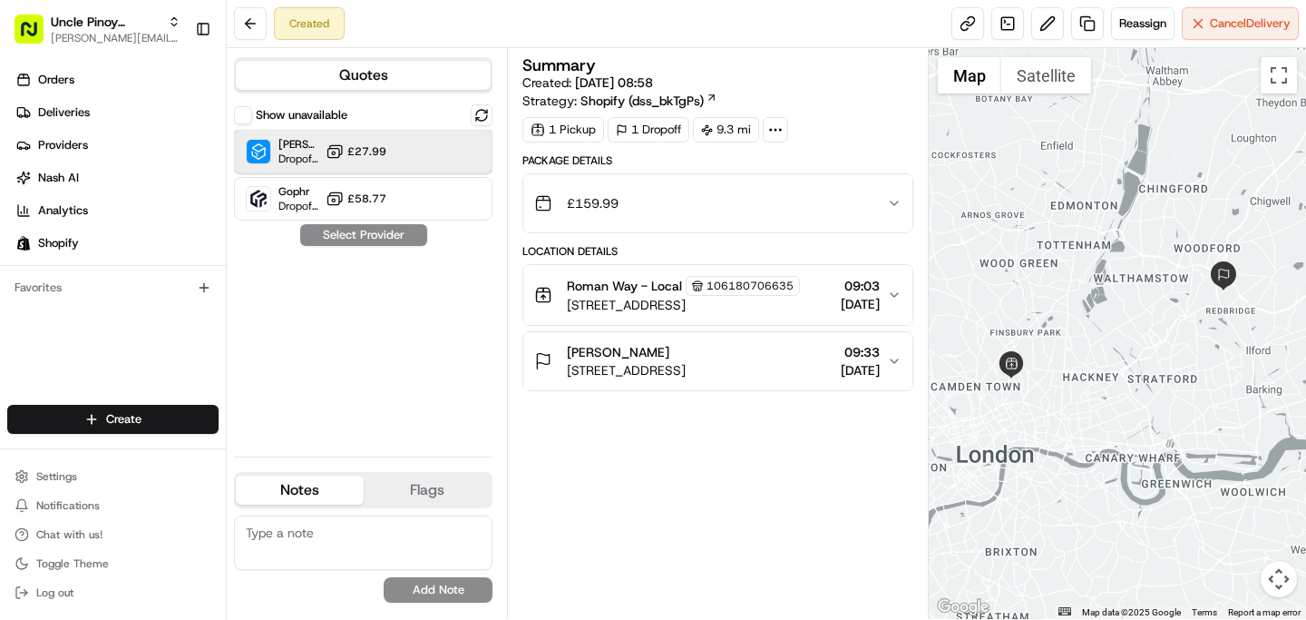
click at [406, 152] on div "[PERSON_NAME] ([GEOGRAPHIC_DATA]) Dropoff ETA - £27.99" at bounding box center [363, 152] width 259 height 44
click at [129, 114] on link "Deliveries" at bounding box center [116, 112] width 219 height 29
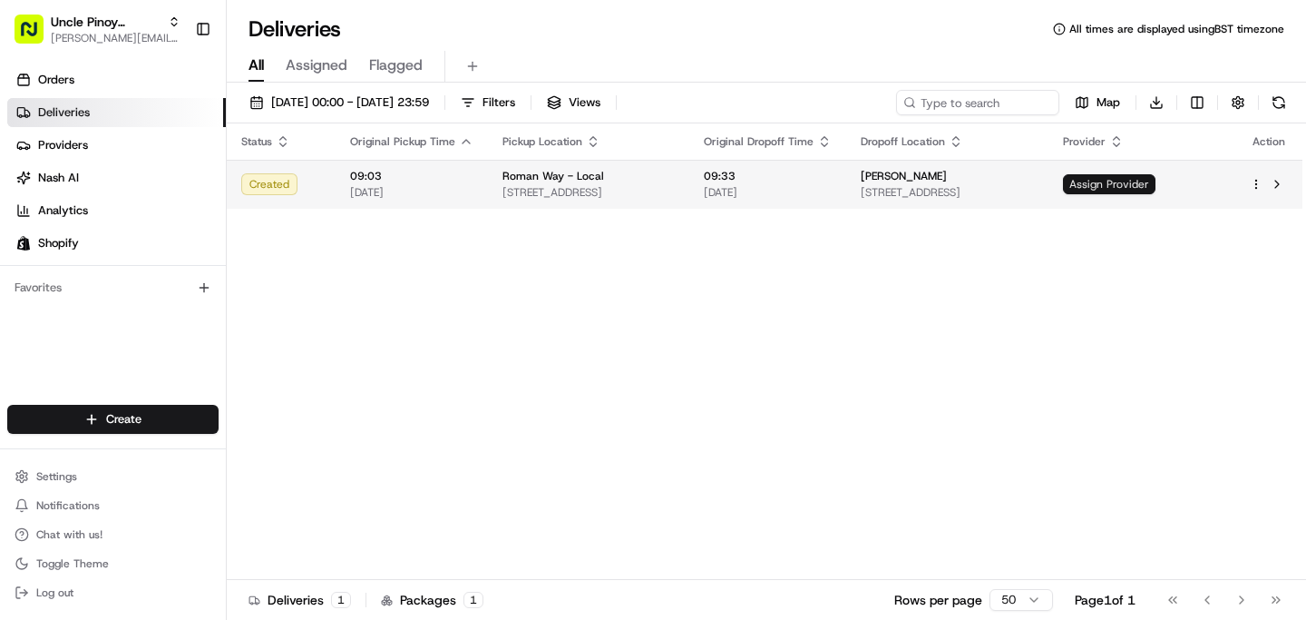
click at [1156, 190] on span "Assign Provider" at bounding box center [1109, 184] width 93 height 20
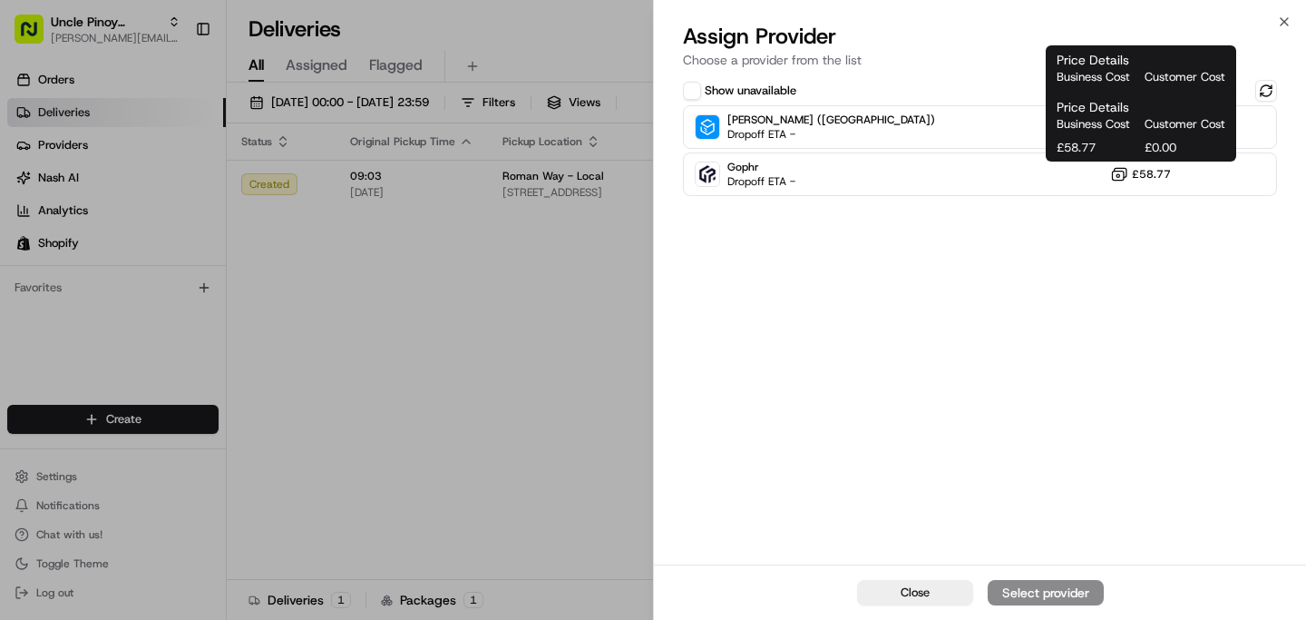
click at [1126, 313] on div "Show unavailable [PERSON_NAME] ([GEOGRAPHIC_DATA]) Dropoff ETA - £27.99 Gophr D…" at bounding box center [980, 320] width 652 height 488
